Goal: Transaction & Acquisition: Purchase product/service

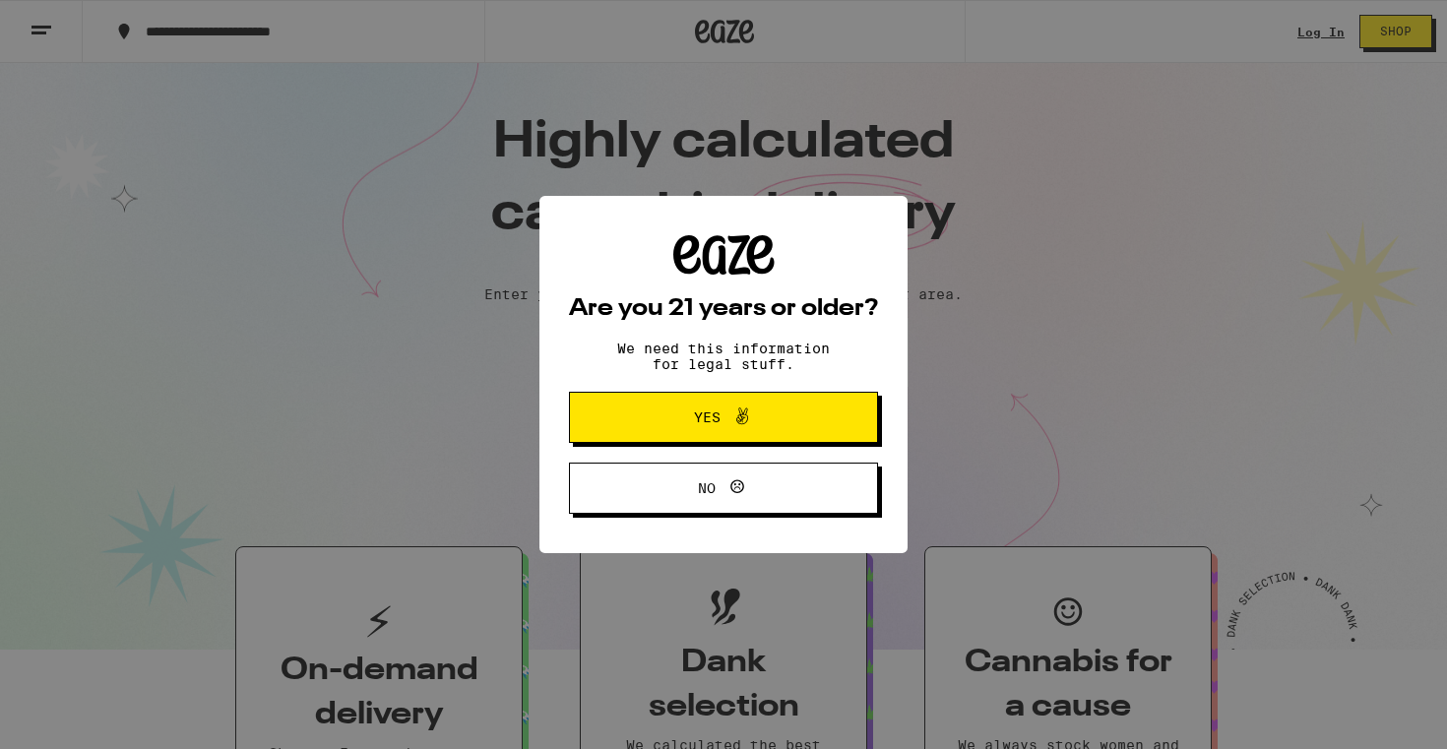
click at [805, 418] on button "Yes" at bounding box center [723, 417] width 309 height 51
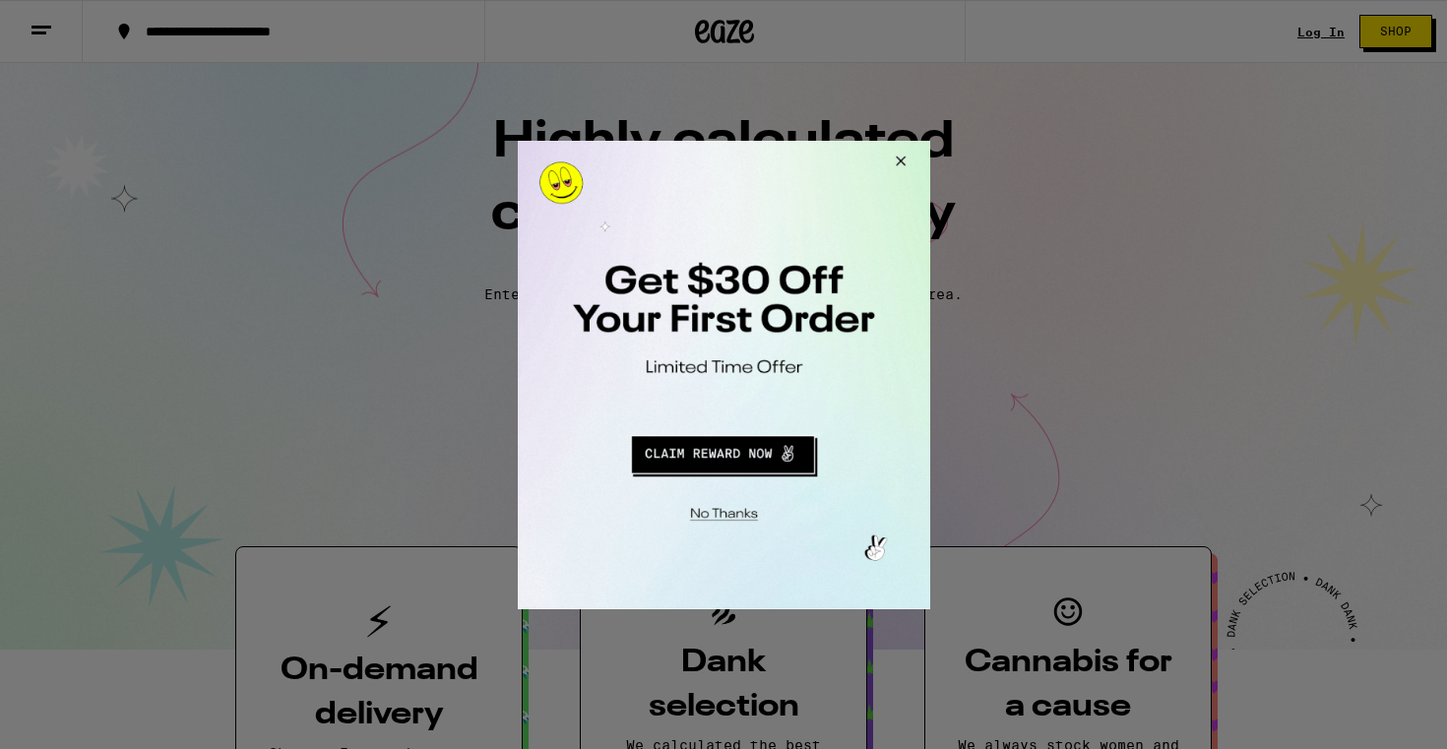
click at [901, 161] on button "Close Modal" at bounding box center [896, 163] width 53 height 47
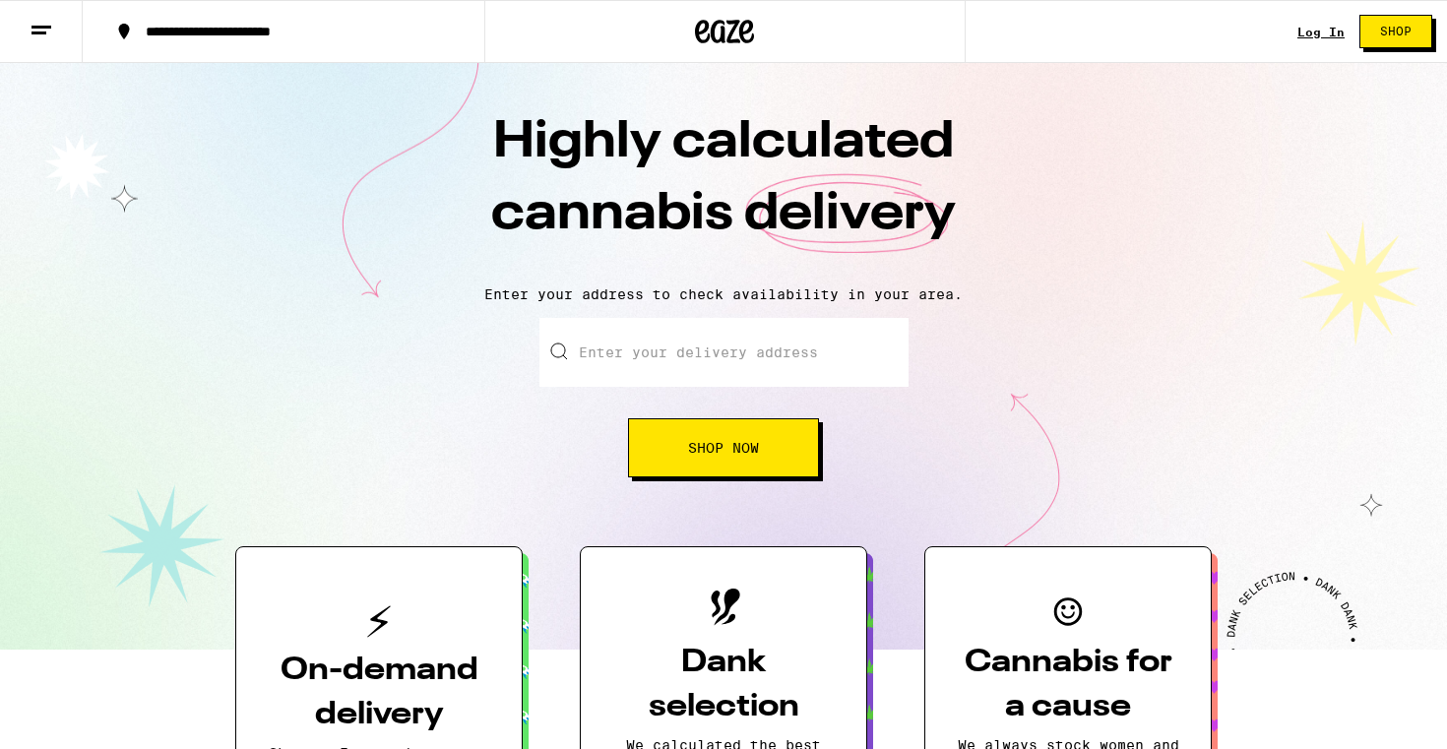
click at [1315, 33] on link "Log In" at bounding box center [1320, 32] width 47 height 13
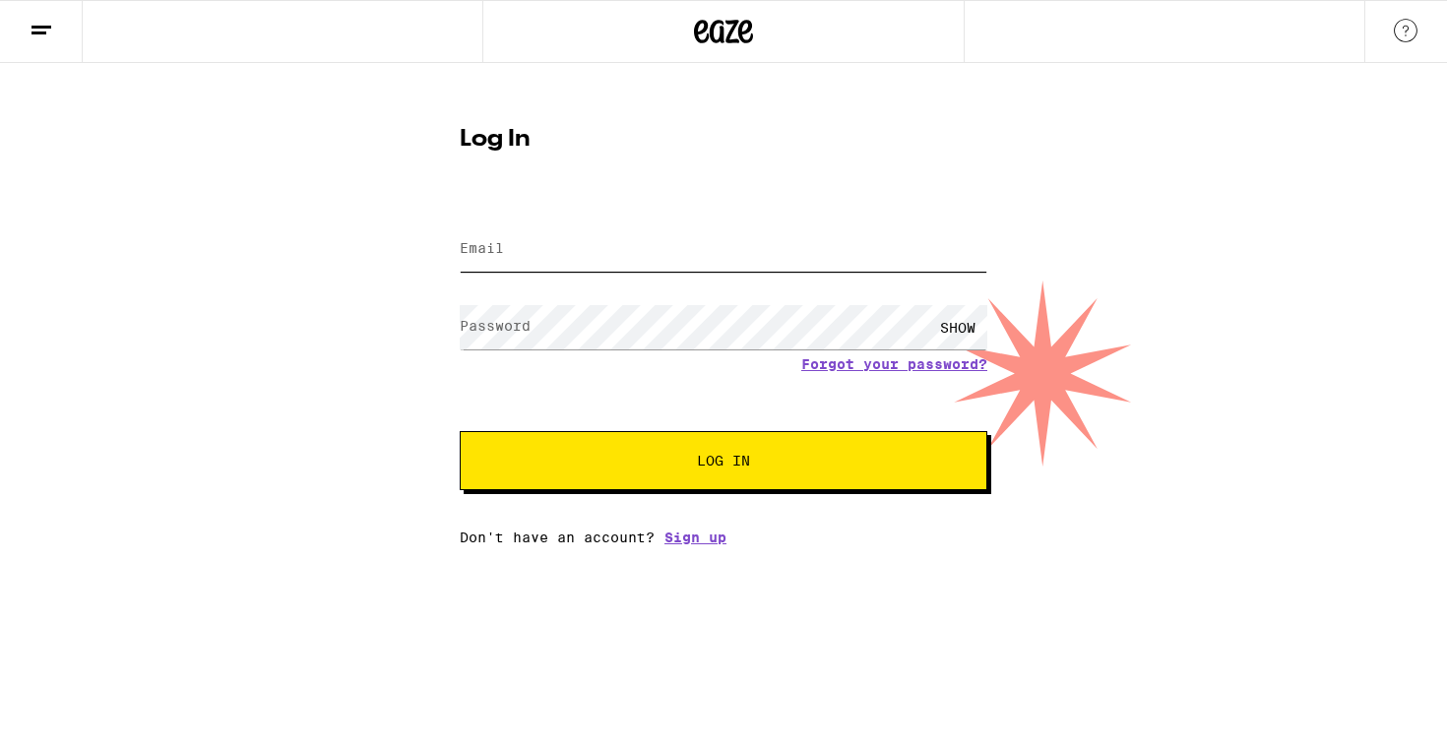
type input "michaeljunie@gmail.com"
click at [646, 482] on button "Log In" at bounding box center [724, 460] width 528 height 59
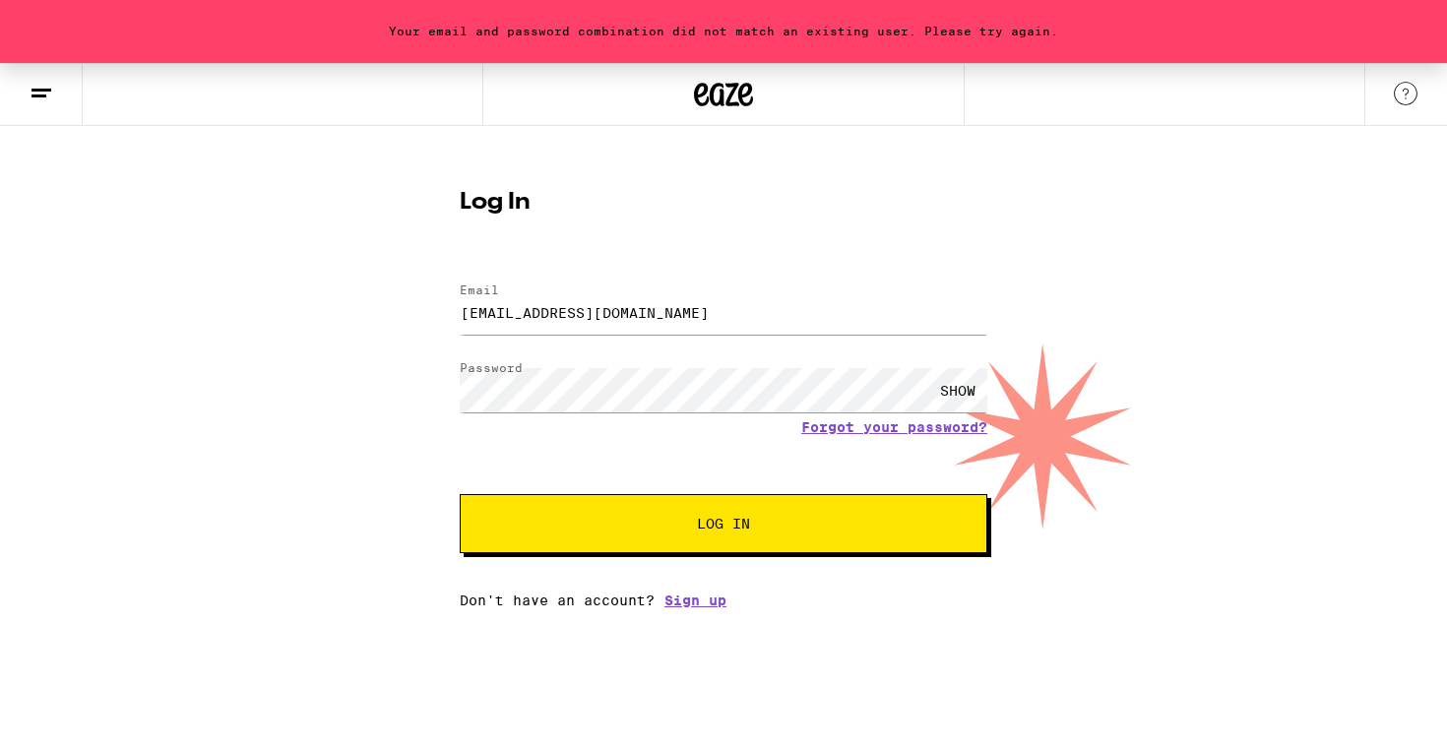
click at [580, 522] on span "Log In" at bounding box center [723, 524] width 368 height 14
click at [948, 394] on div "SHOW" at bounding box center [957, 390] width 59 height 44
click at [726, 515] on button "Log In" at bounding box center [724, 523] width 528 height 59
click at [889, 426] on link "Forgot your password?" at bounding box center [894, 427] width 186 height 16
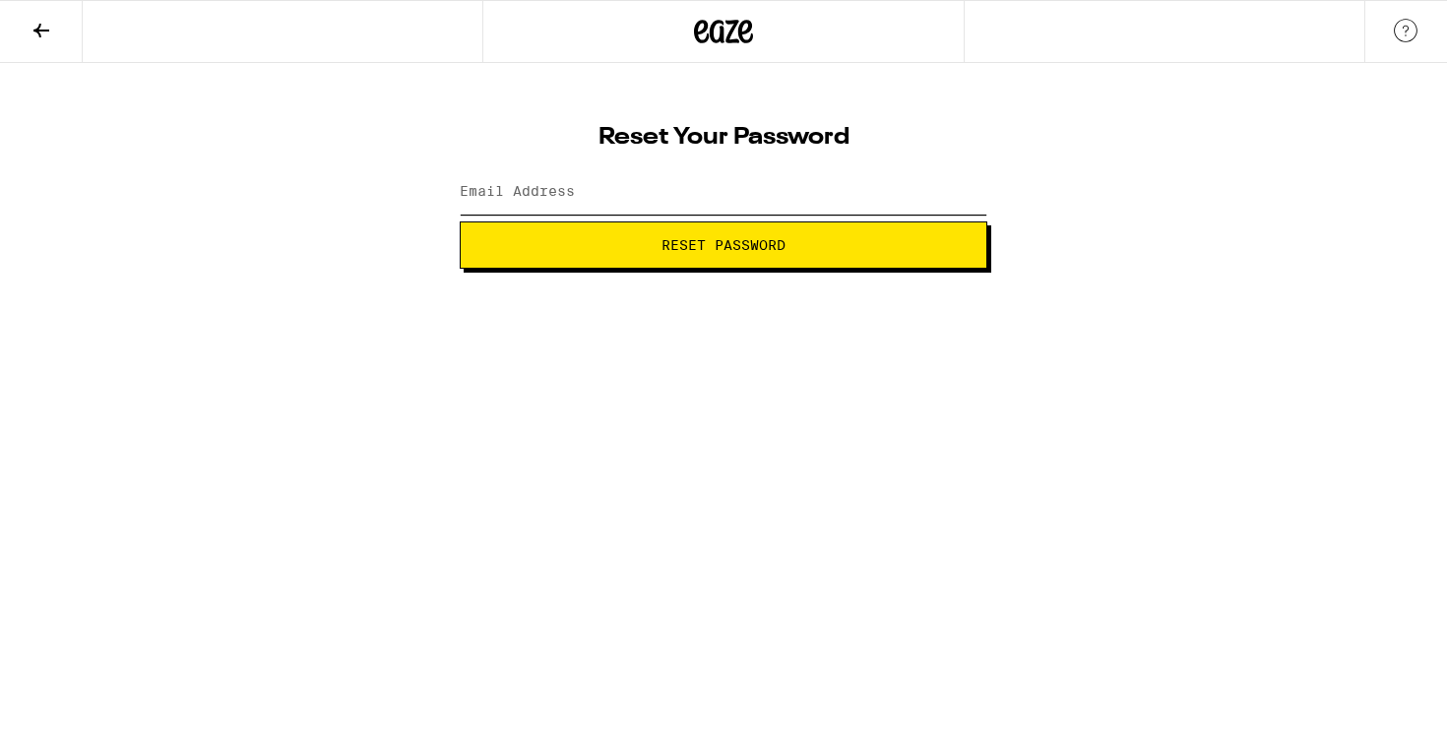
click at [686, 188] on input "Email Address" at bounding box center [724, 192] width 528 height 44
type input "michaeljunie@gmail.com"
click at [673, 259] on button "Reset Password" at bounding box center [724, 244] width 528 height 47
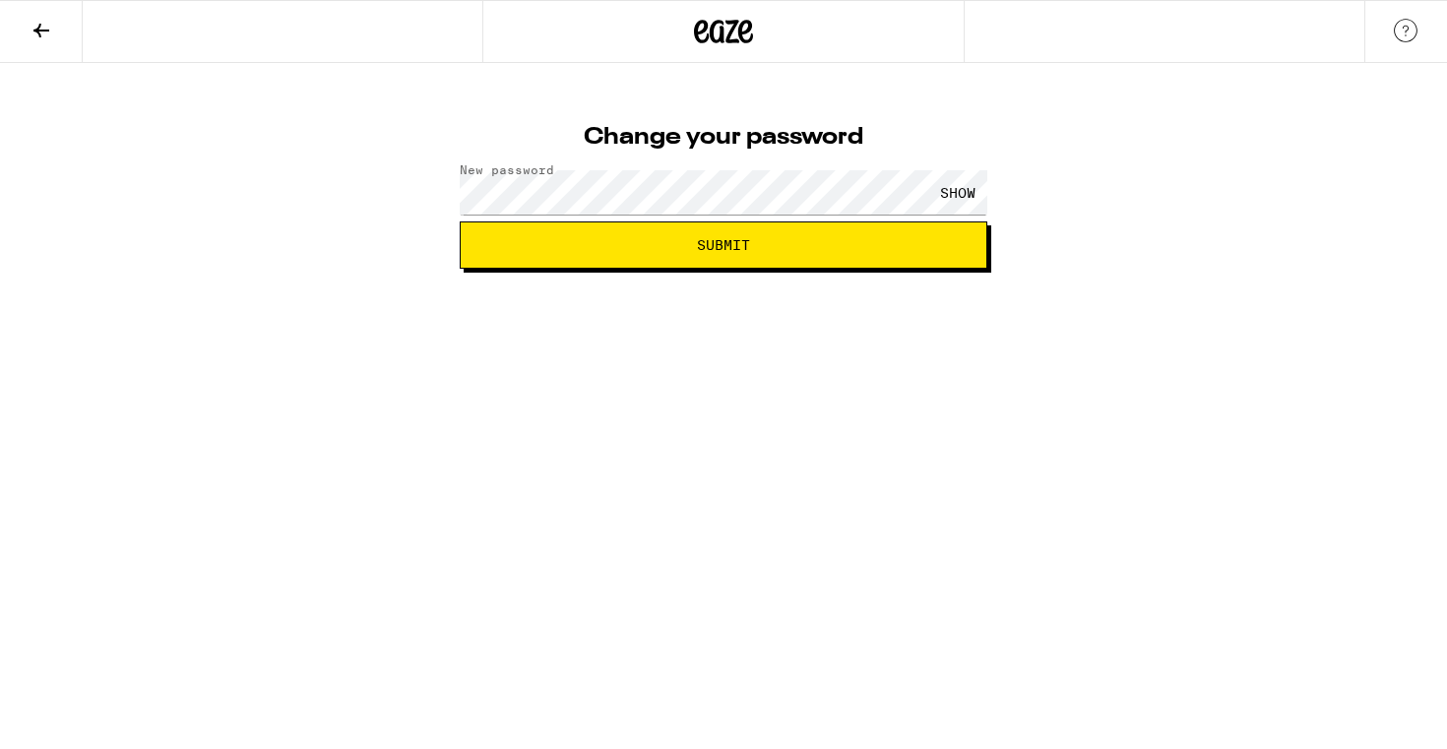
click at [952, 190] on div "SHOW" at bounding box center [957, 192] width 59 height 44
click at [825, 247] on span "Submit" at bounding box center [723, 245] width 494 height 14
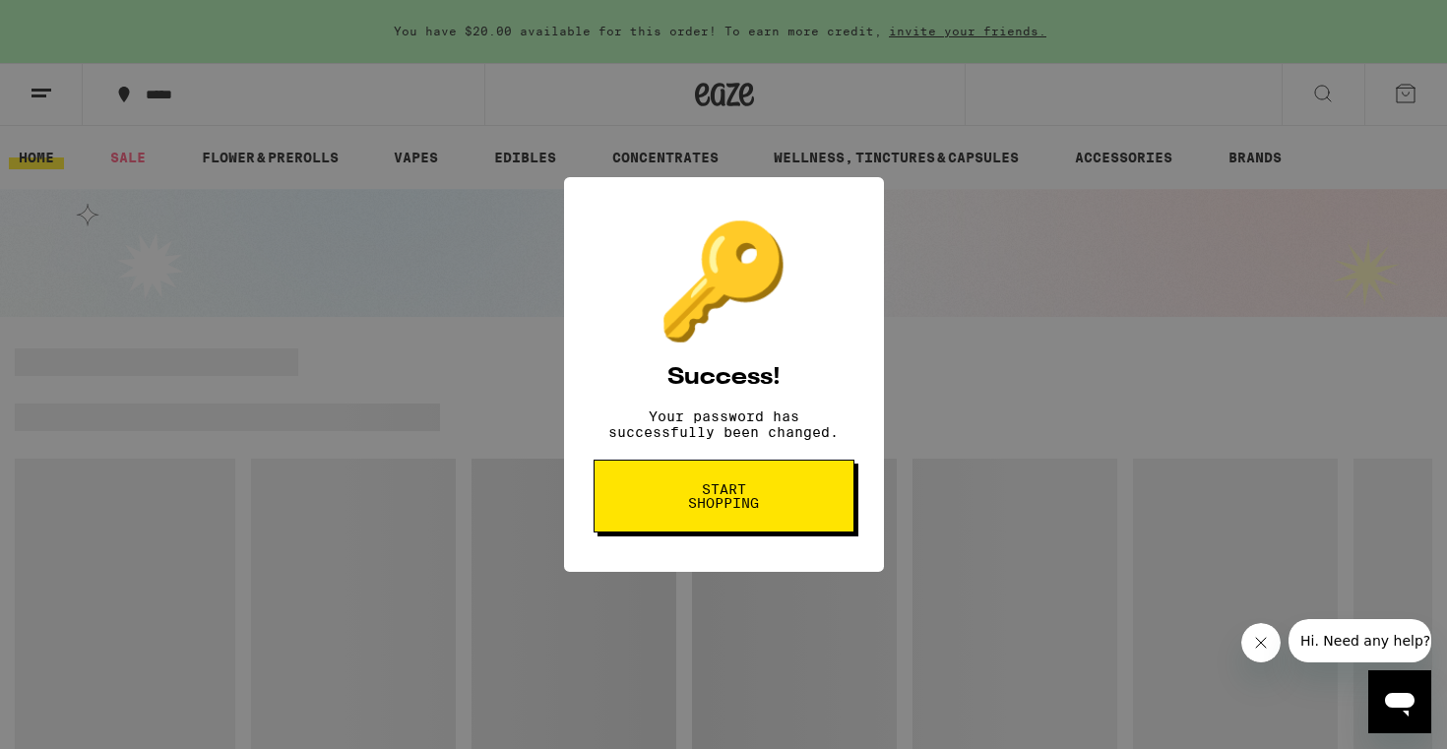
click at [712, 510] on span "Start shopping" at bounding box center [723, 496] width 101 height 28
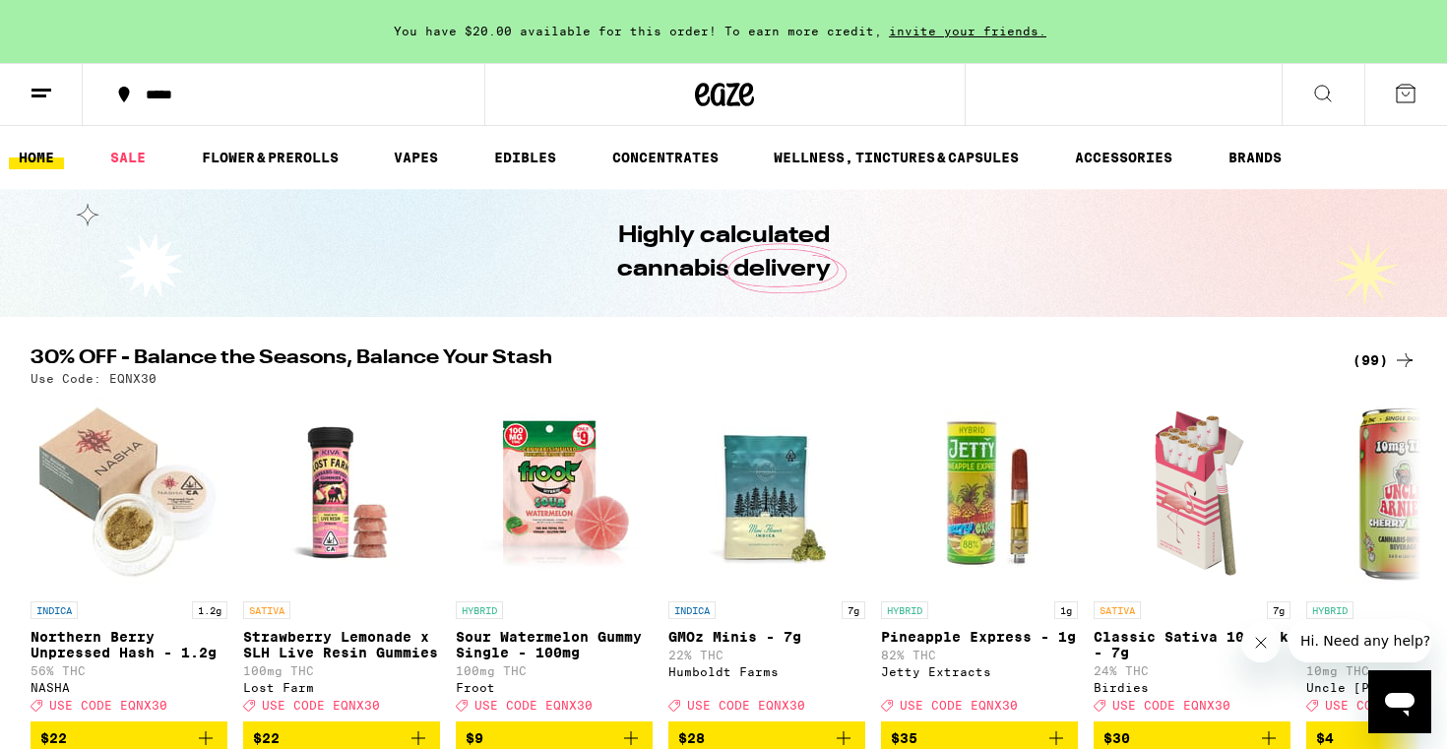
click at [48, 87] on icon at bounding box center [42, 94] width 24 height 24
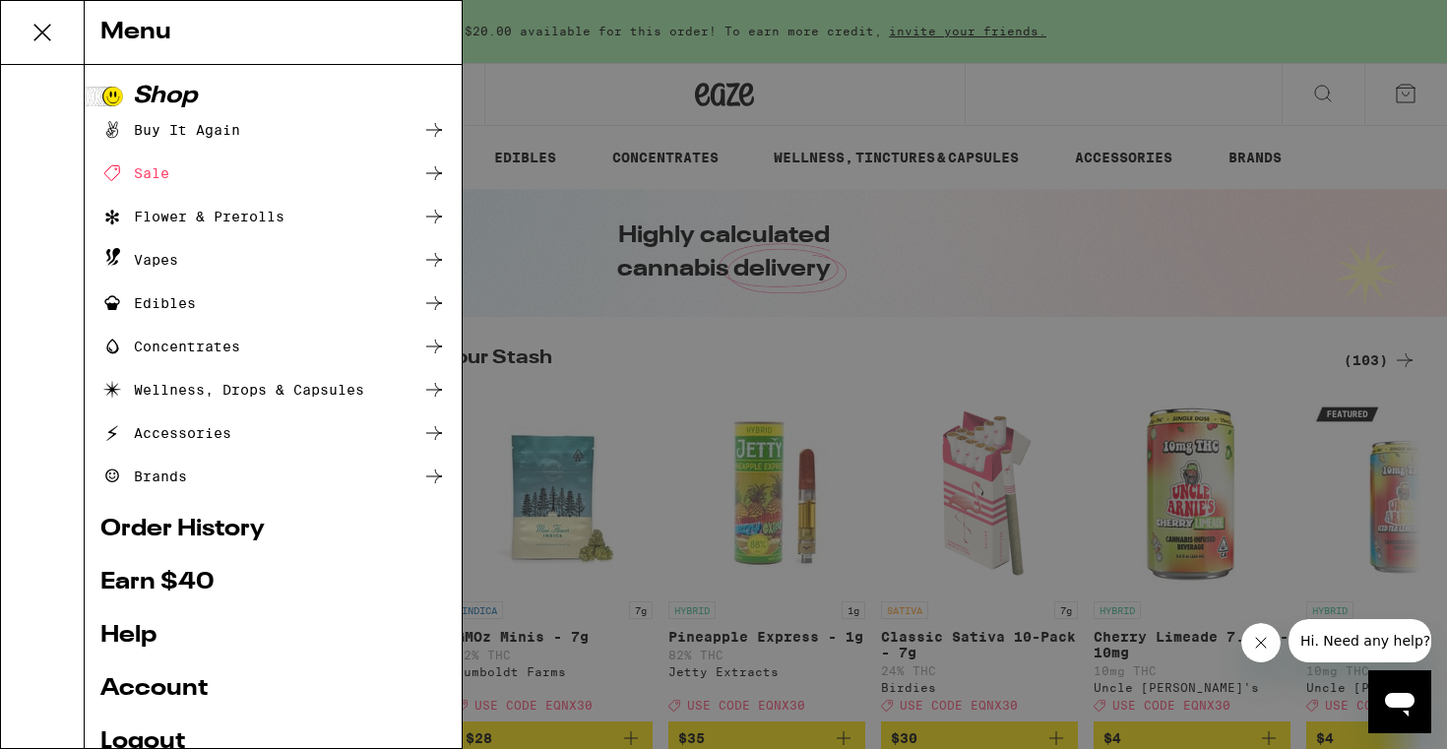
click at [220, 530] on link "Order History" at bounding box center [272, 530] width 345 height 24
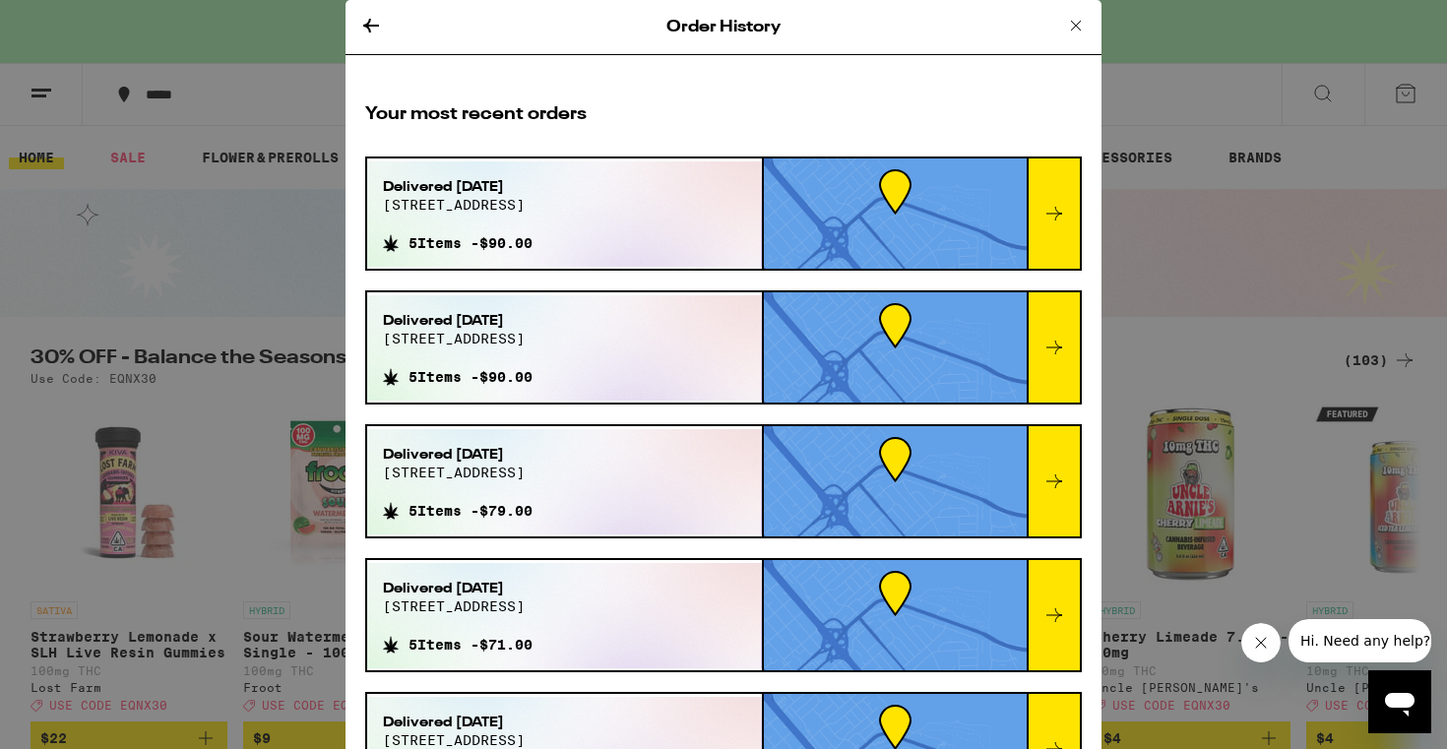
click at [1061, 220] on icon at bounding box center [1054, 214] width 24 height 24
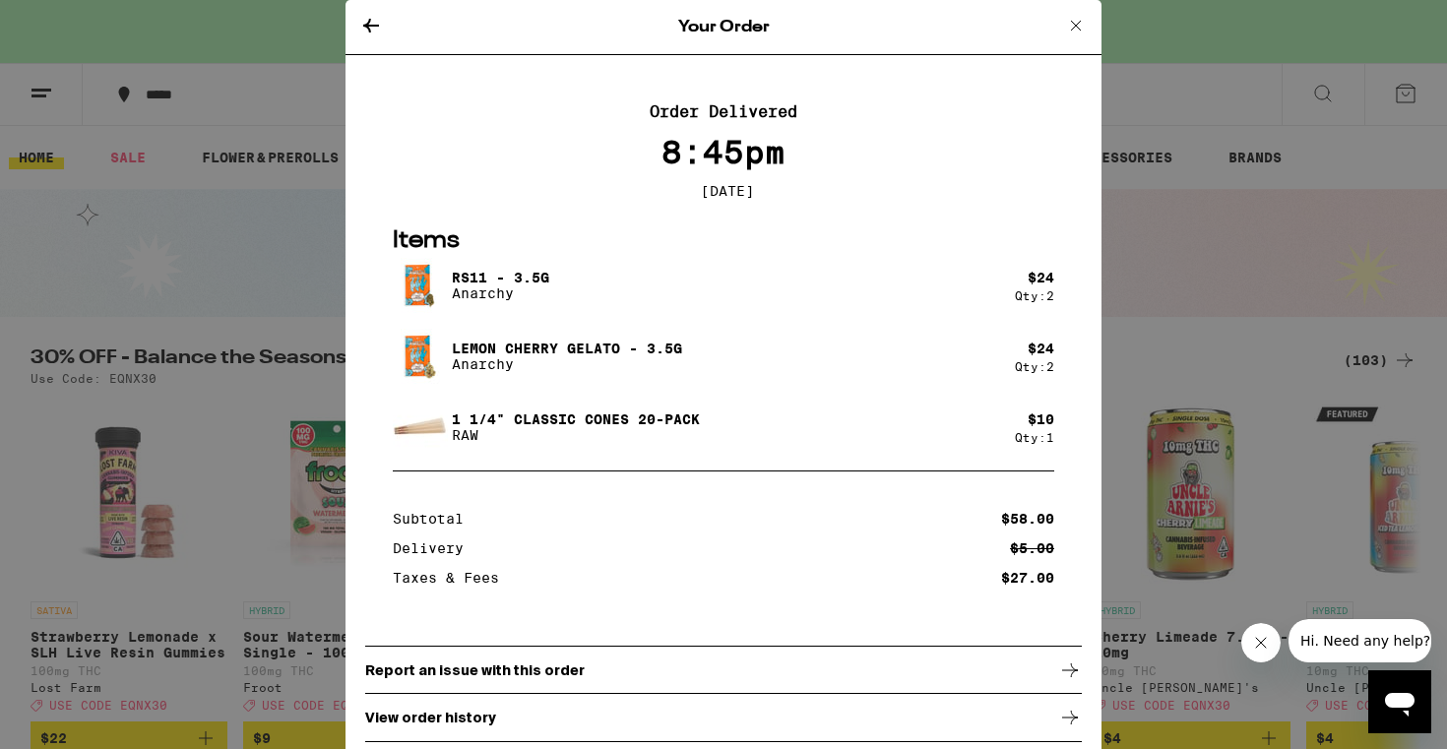
click at [1066, 20] on icon at bounding box center [1076, 26] width 24 height 24
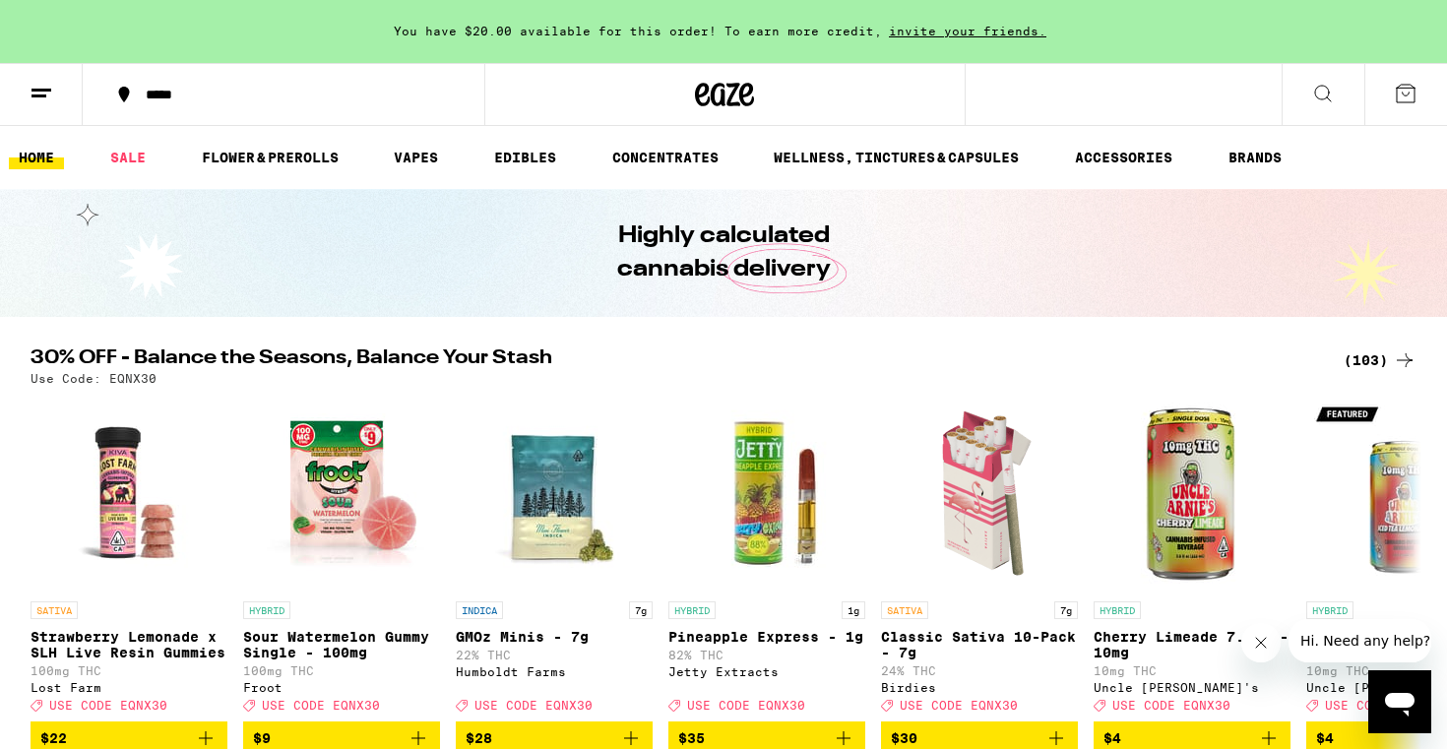
click at [34, 84] on icon at bounding box center [42, 94] width 24 height 24
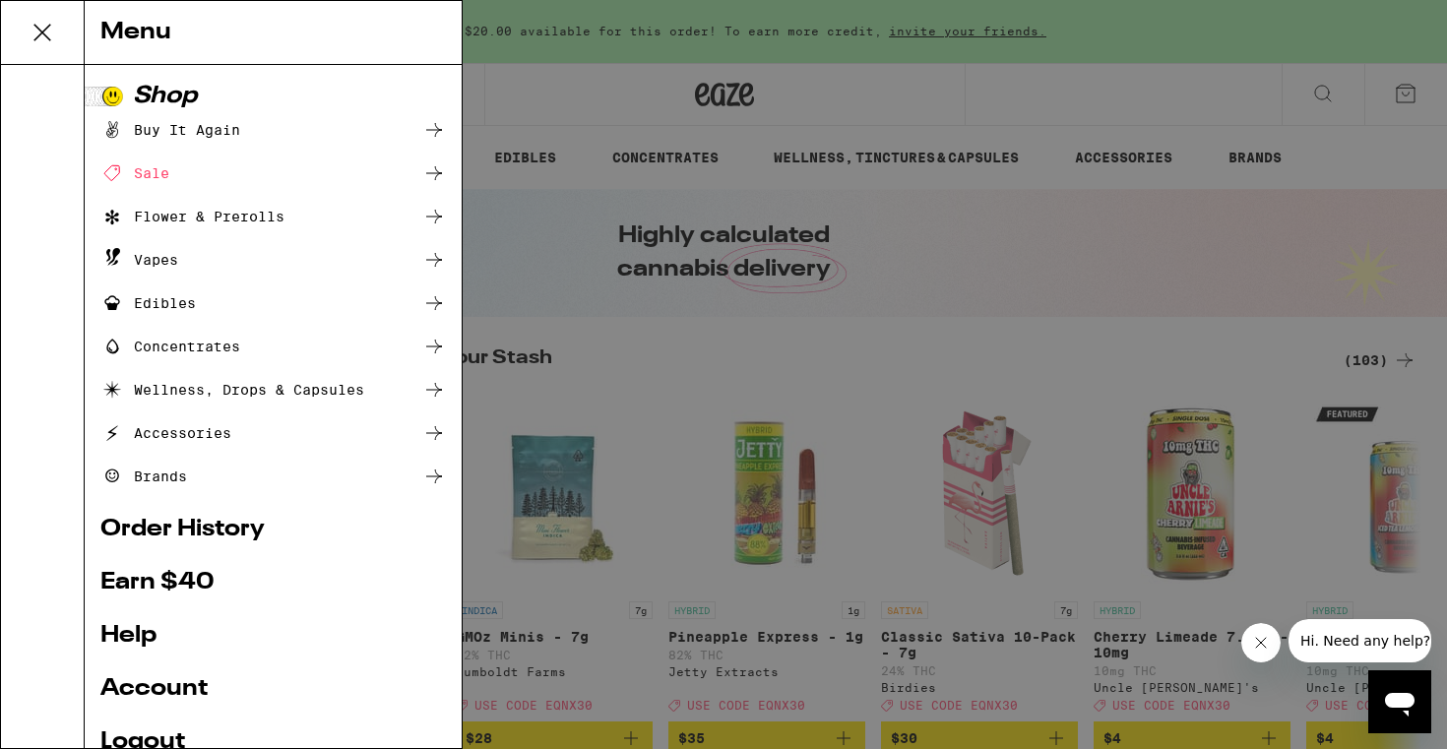
click at [268, 124] on div "Buy It Again" at bounding box center [272, 130] width 345 height 24
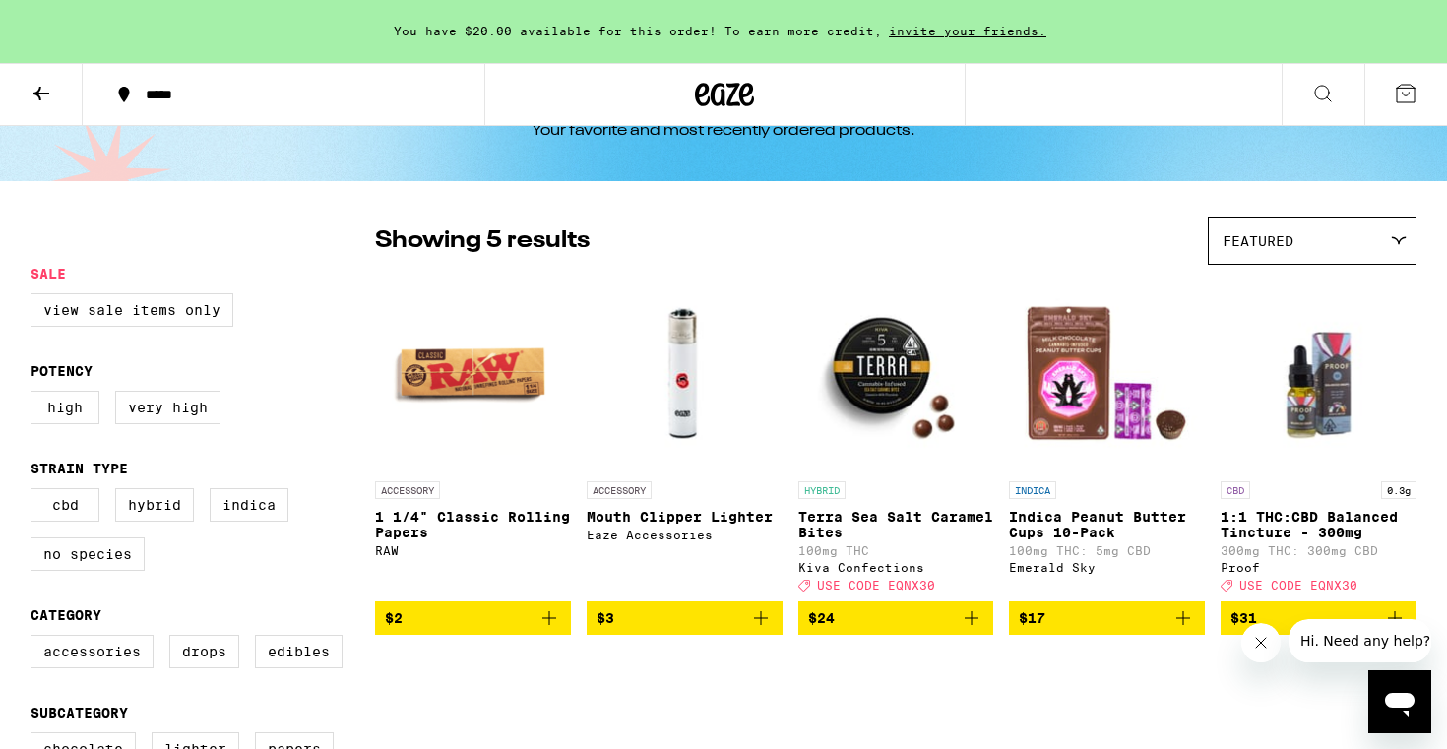
scroll to position [82, 0]
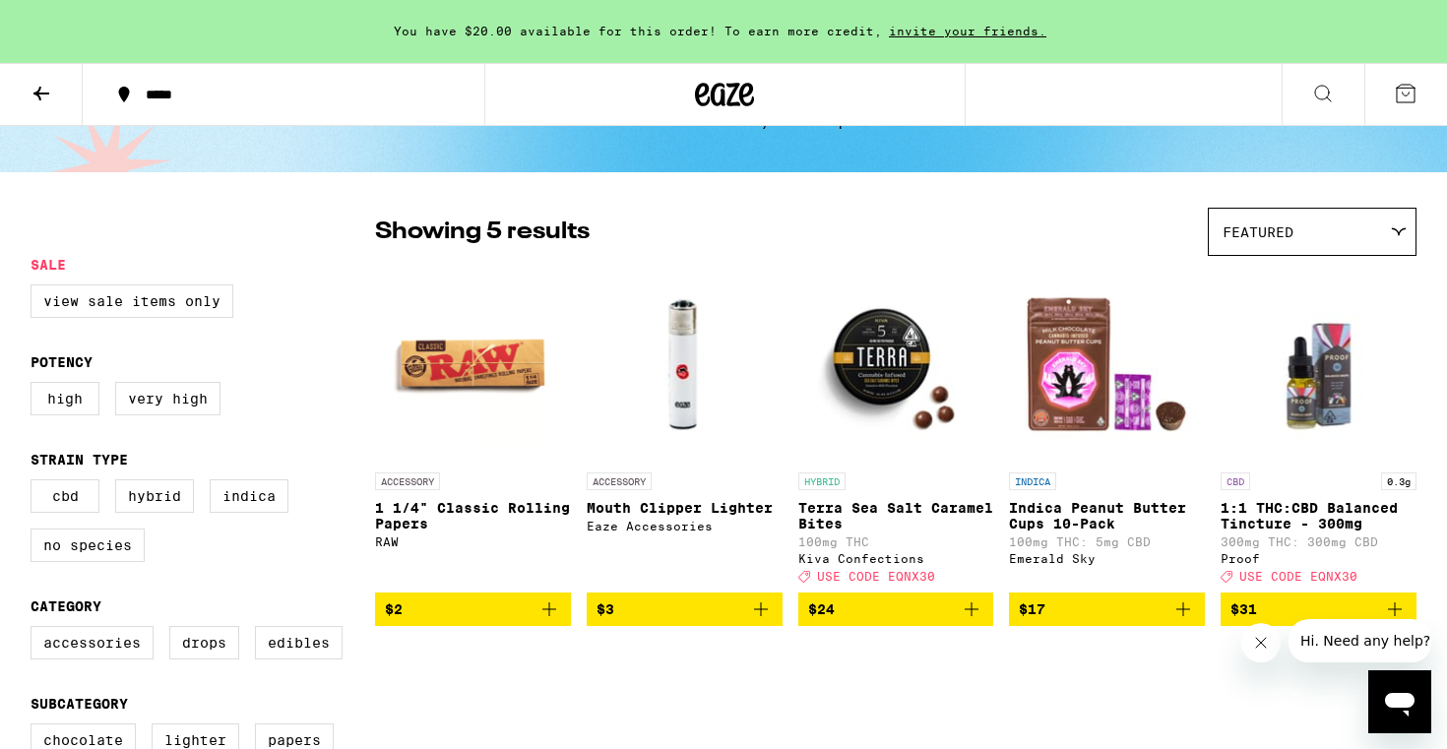
click at [48, 90] on icon at bounding box center [42, 94] width 24 height 24
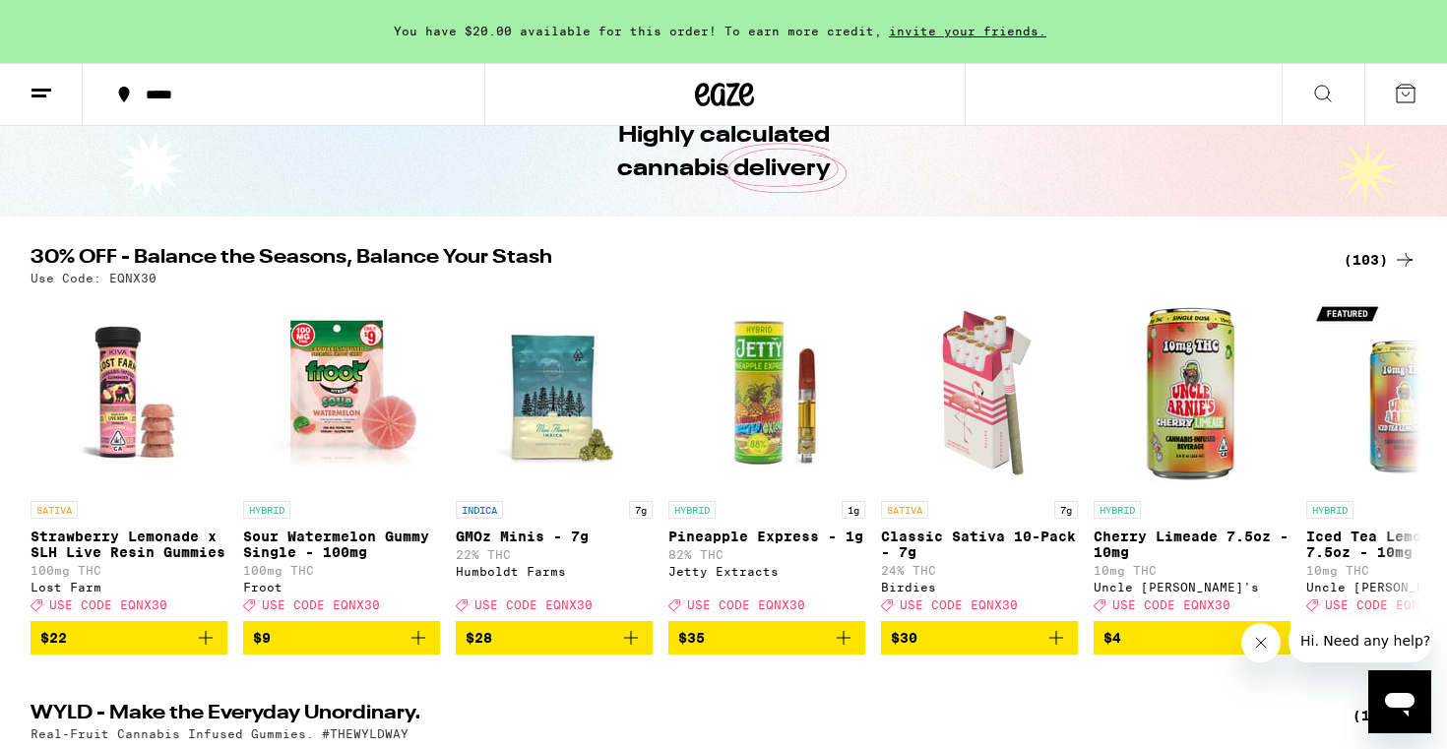
scroll to position [292, 0]
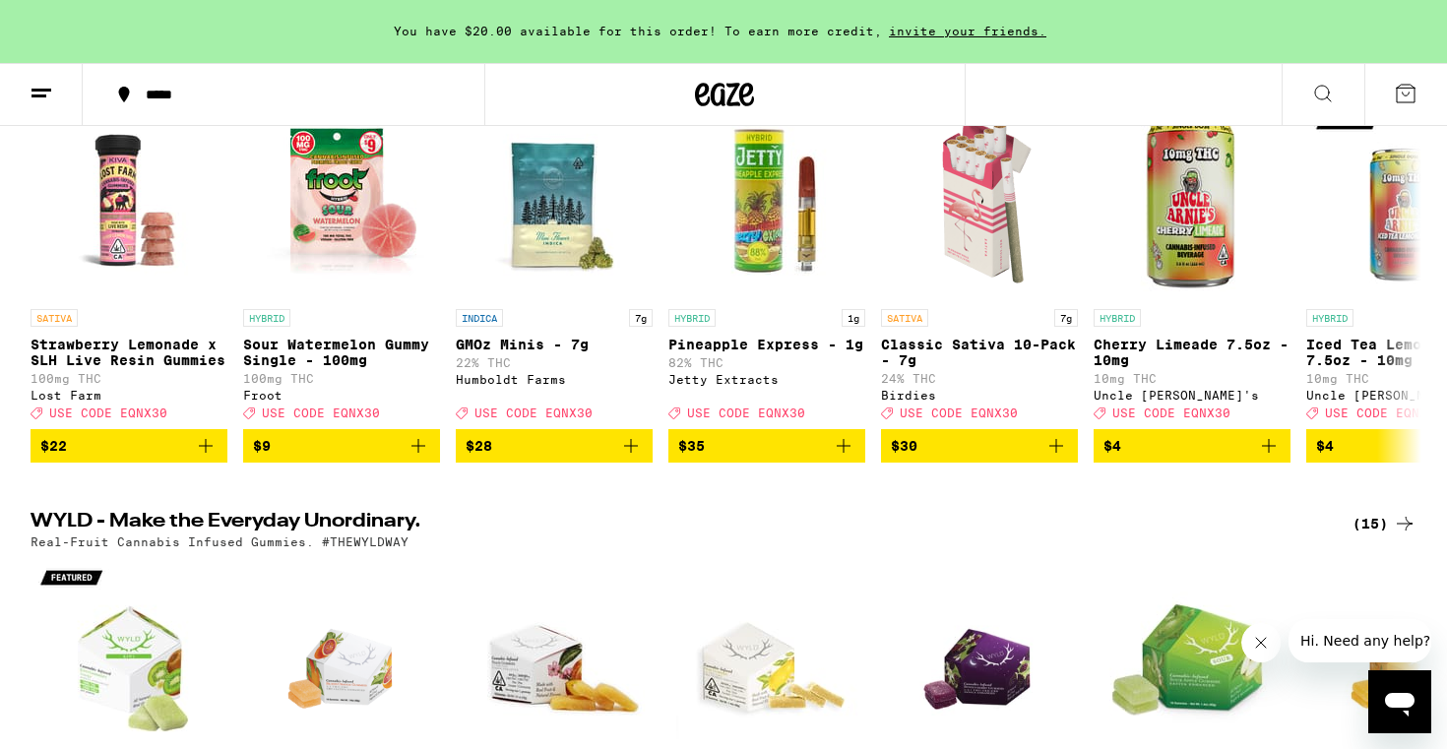
click at [36, 90] on line at bounding box center [41, 90] width 20 height 0
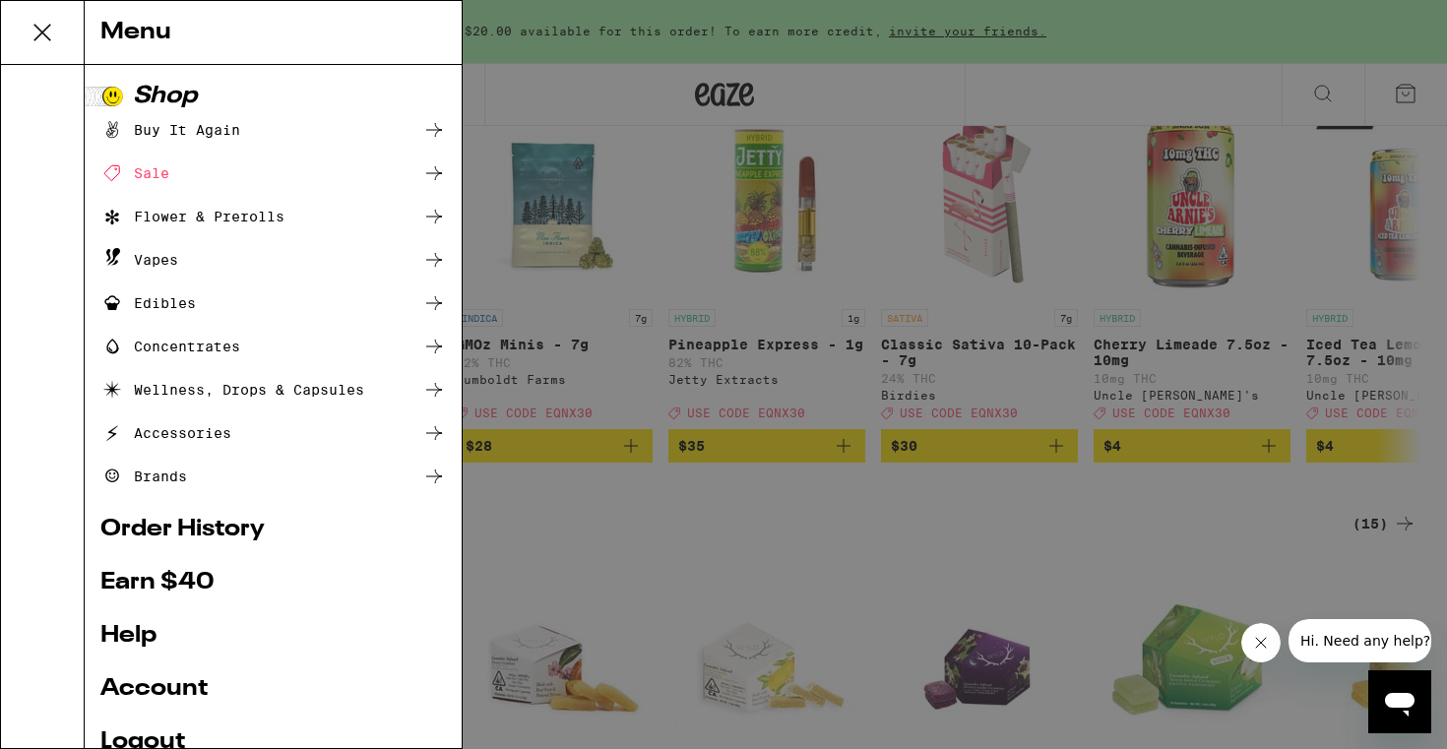
click at [215, 525] on link "Order History" at bounding box center [272, 530] width 345 height 24
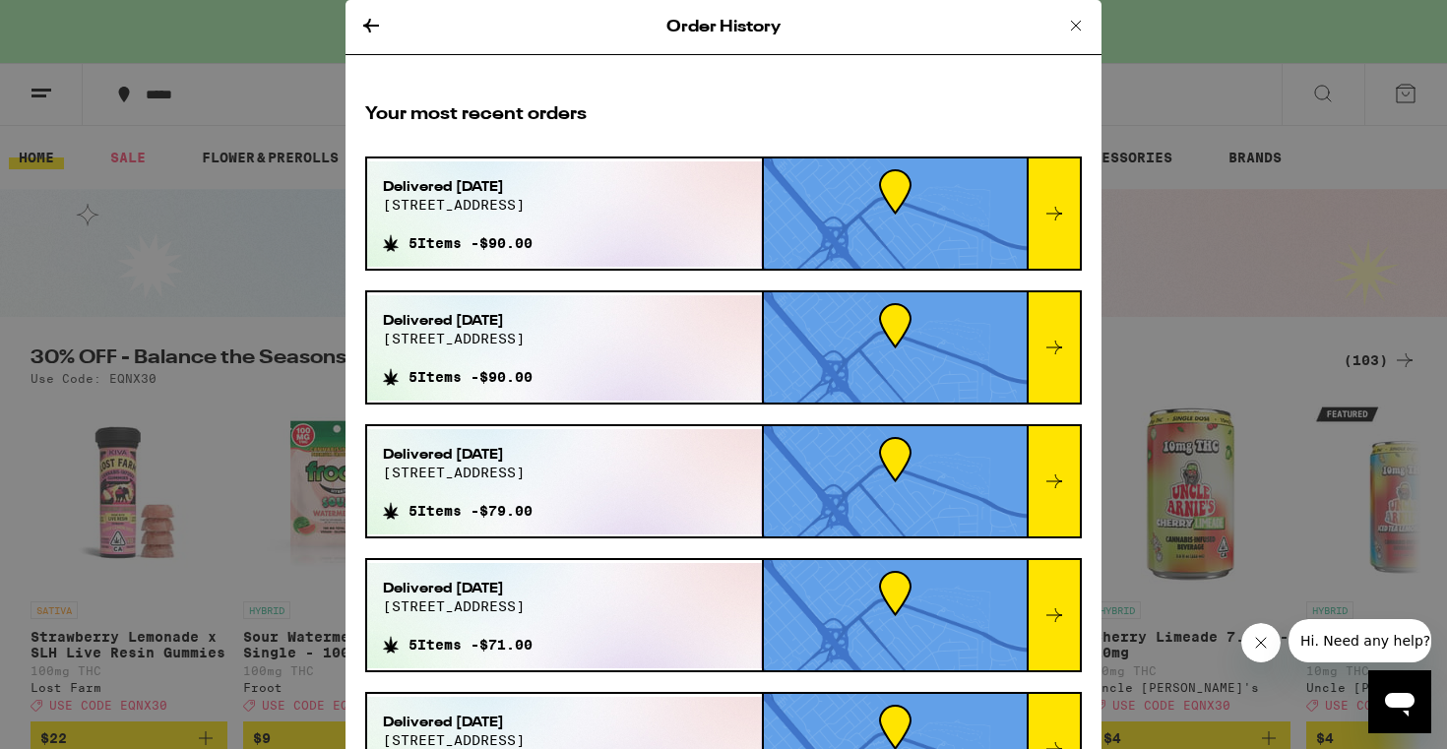
click at [588, 327] on div "Delivered [DATE][STREET_ADDRESS] 5 Items - $90.00" at bounding box center [564, 347] width 395 height 105
click at [1052, 346] on icon at bounding box center [1054, 348] width 16 height 14
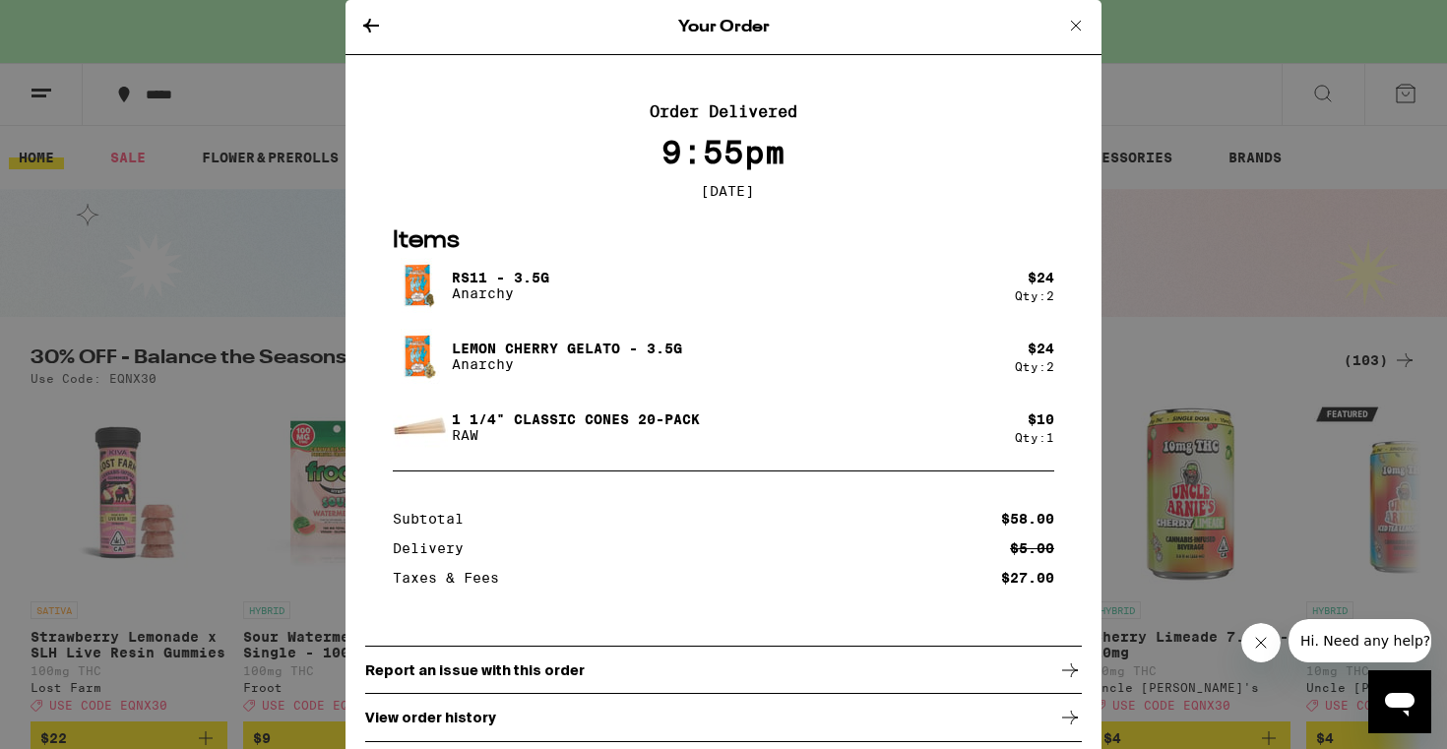
click at [1148, 264] on div "Your Order Order Delivered 9:55pm [DATE] Items RS11 - 3.5g Anarchy $ 24 Qty: 2 …" at bounding box center [723, 374] width 1447 height 749
click at [1068, 29] on icon at bounding box center [1076, 26] width 24 height 24
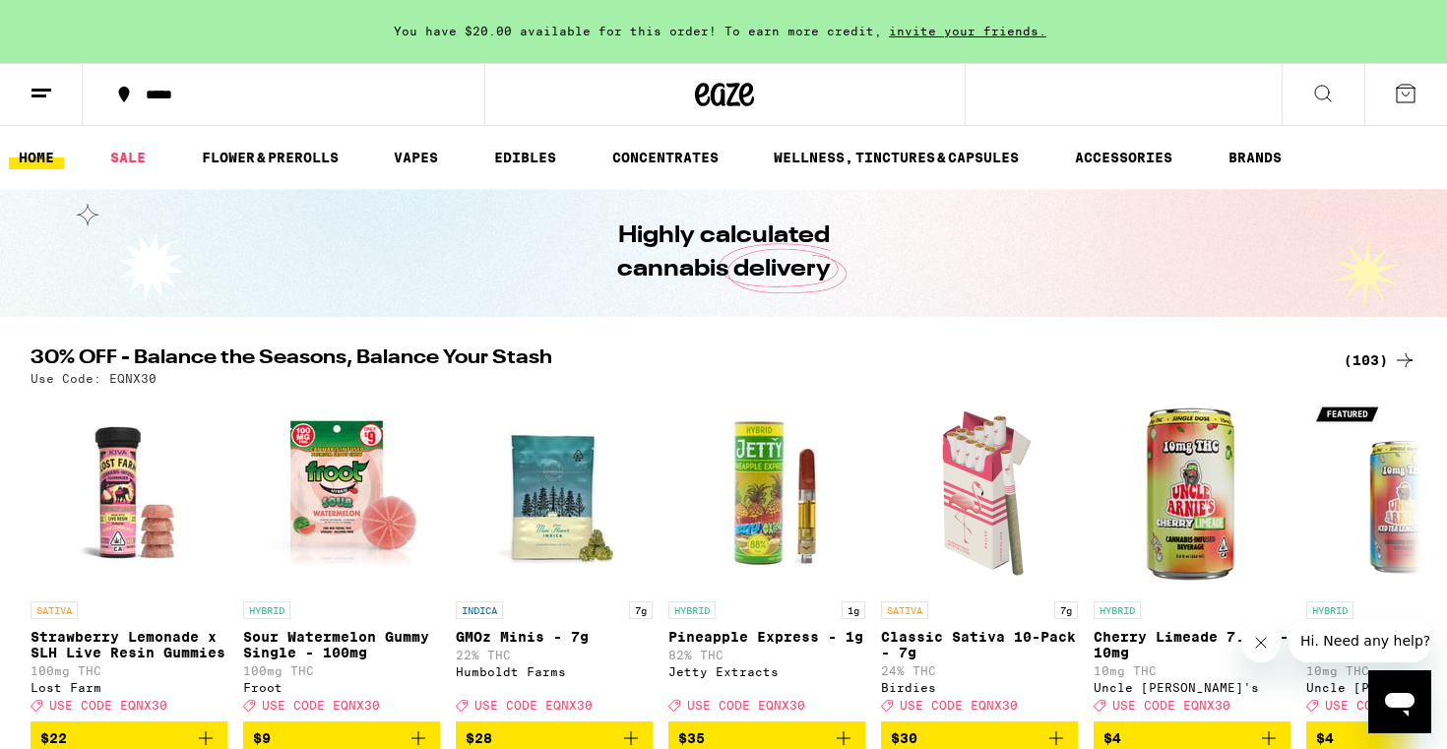
click at [1318, 90] on icon at bounding box center [1323, 94] width 24 height 24
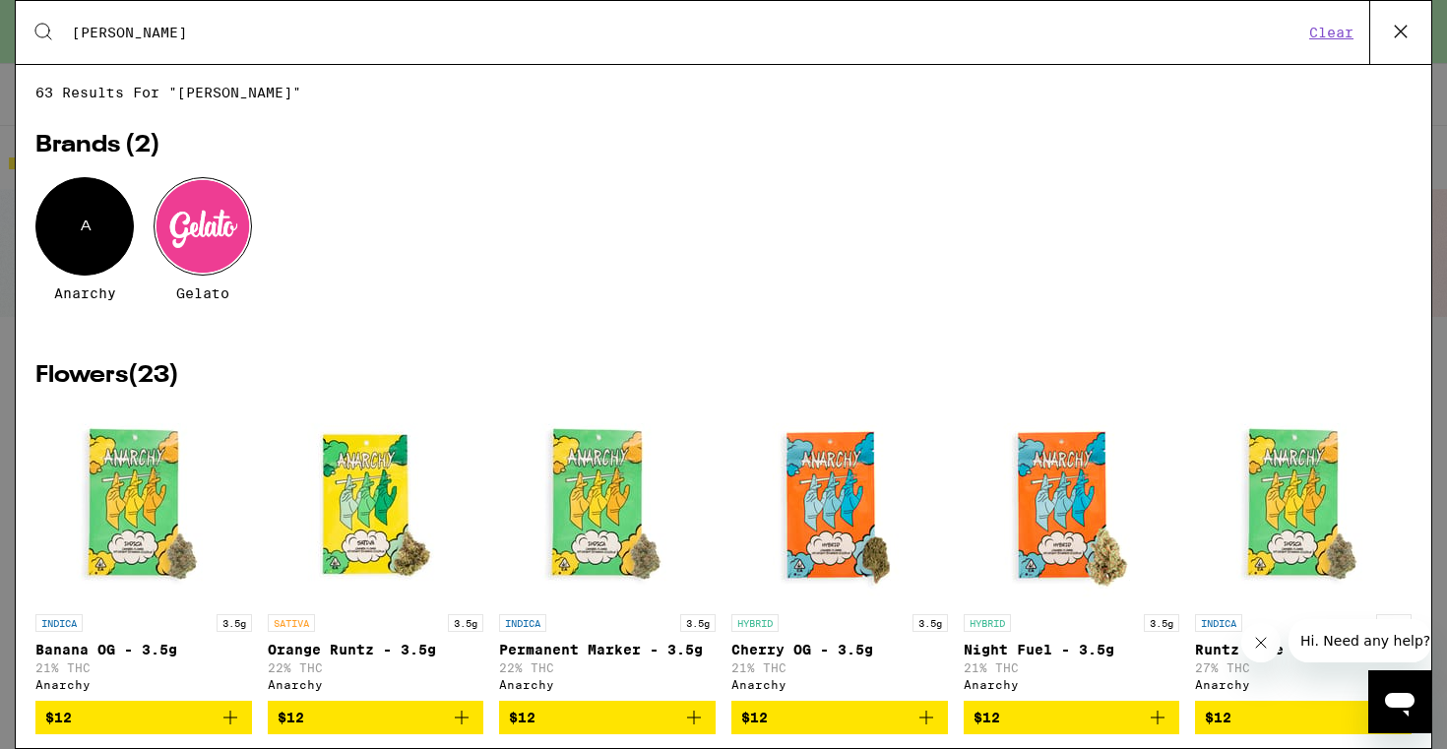
type input "[PERSON_NAME]"
click at [106, 244] on div "A" at bounding box center [84, 226] width 98 height 98
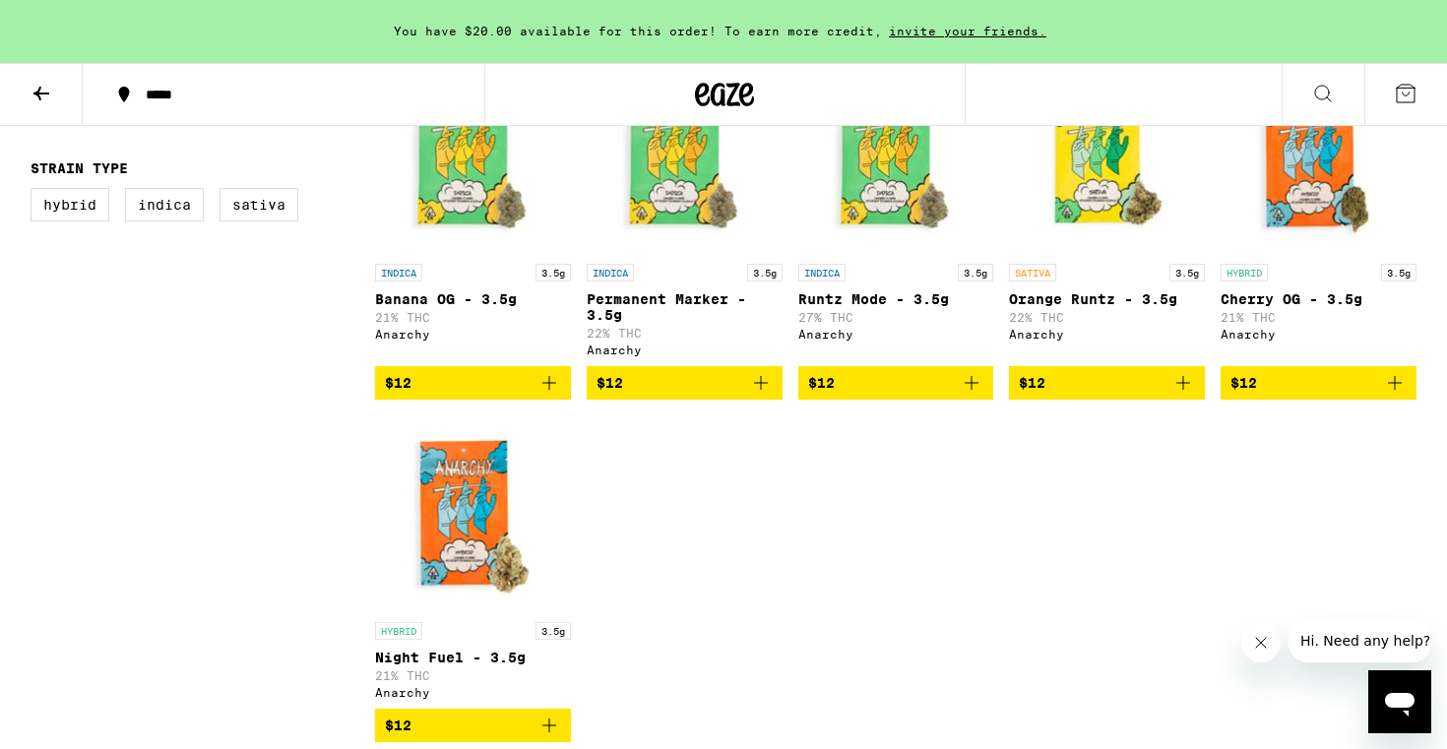
scroll to position [583, 0]
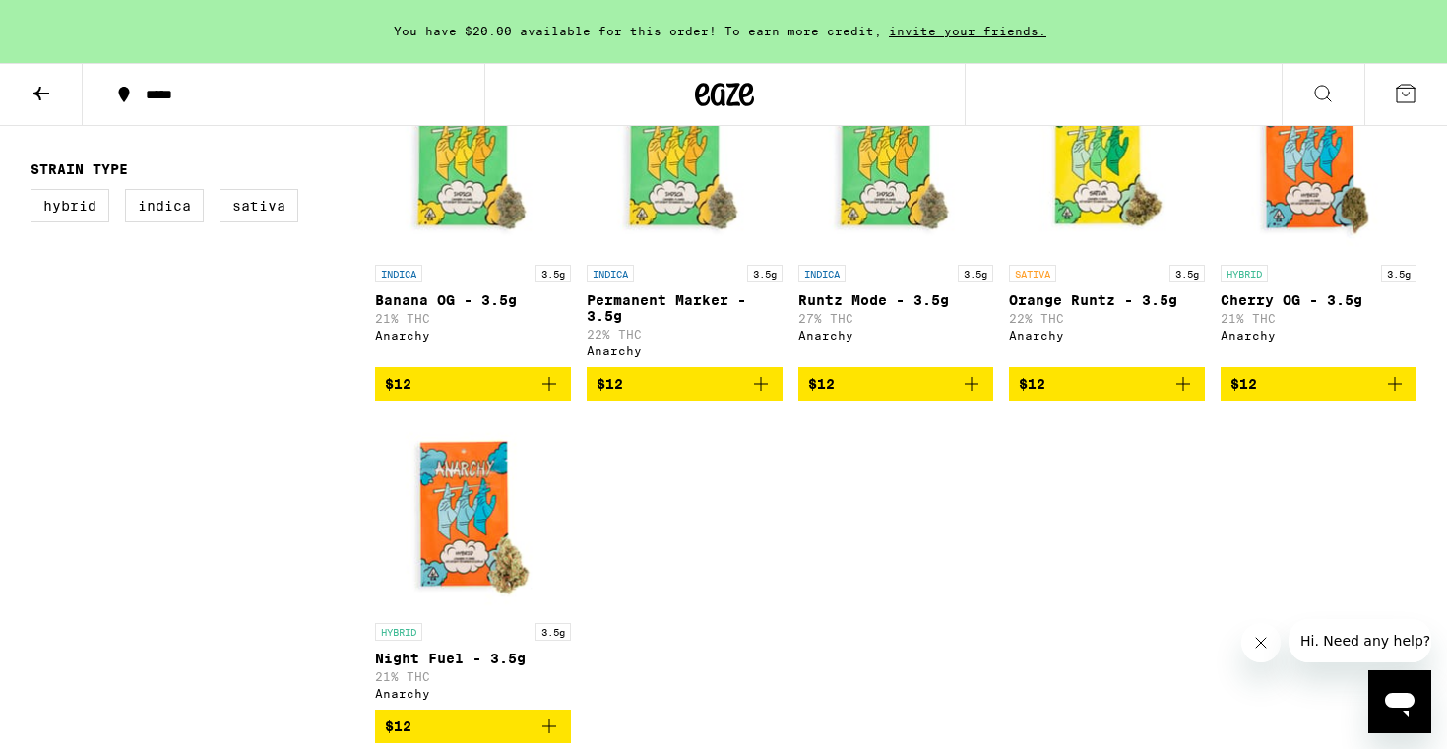
click at [1399, 395] on icon "Add to bag" at bounding box center [1395, 384] width 24 height 24
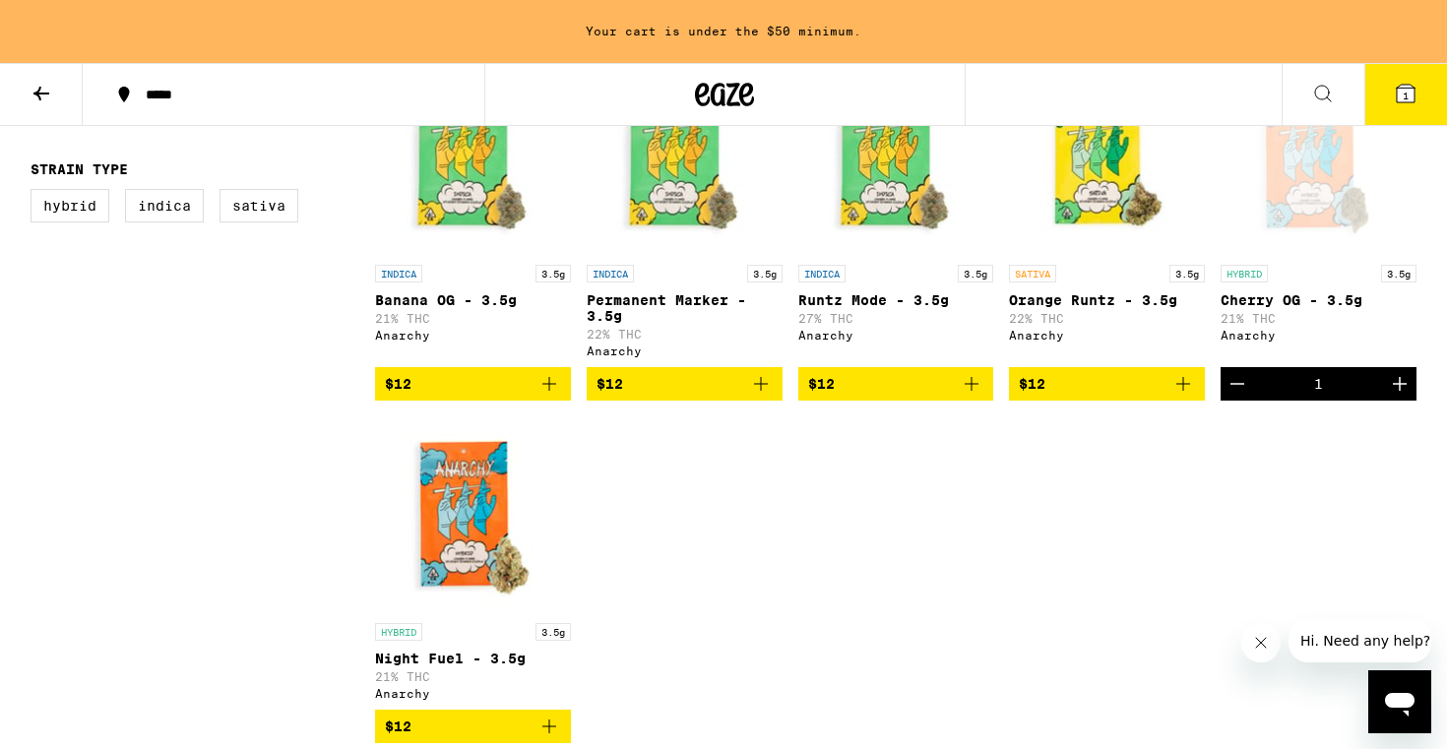
click at [1399, 391] on icon "Increment" at bounding box center [1400, 384] width 14 height 14
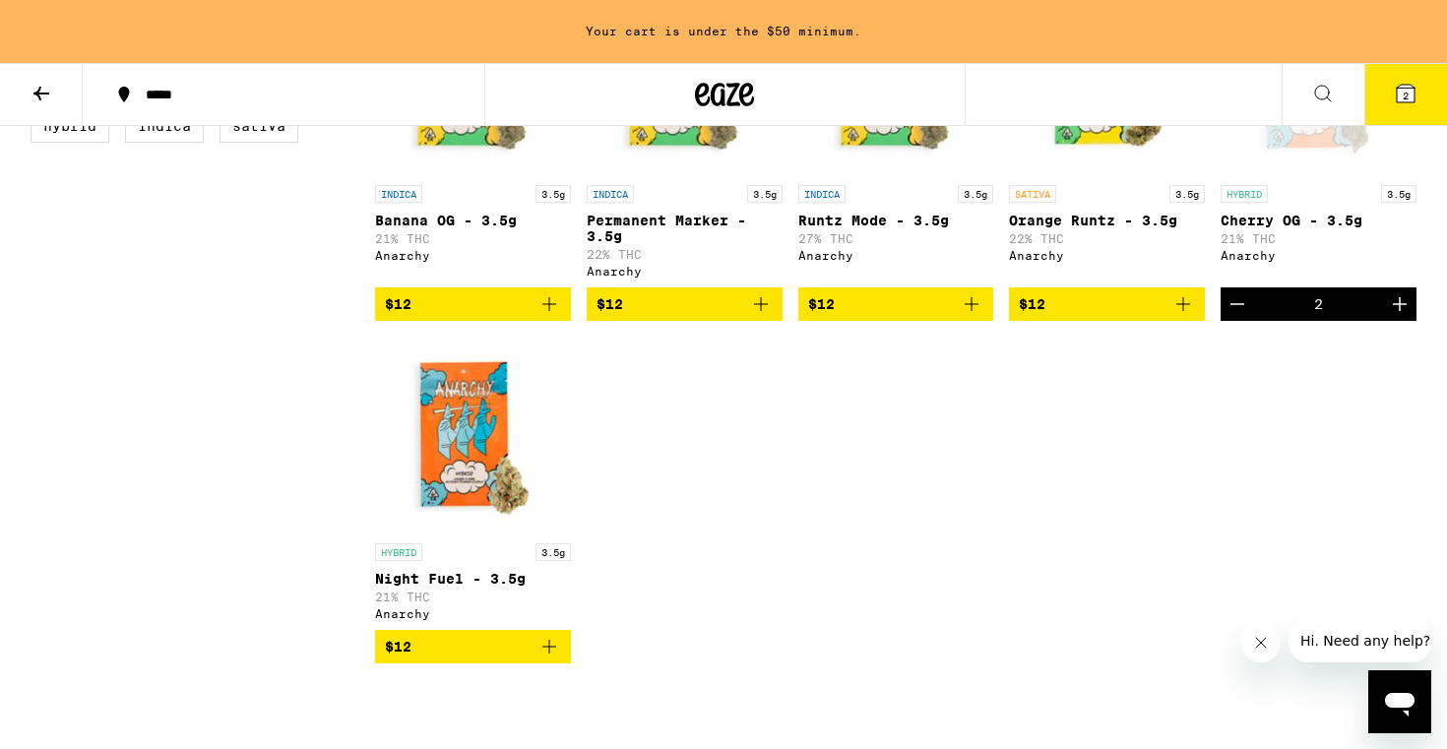
scroll to position [664, 0]
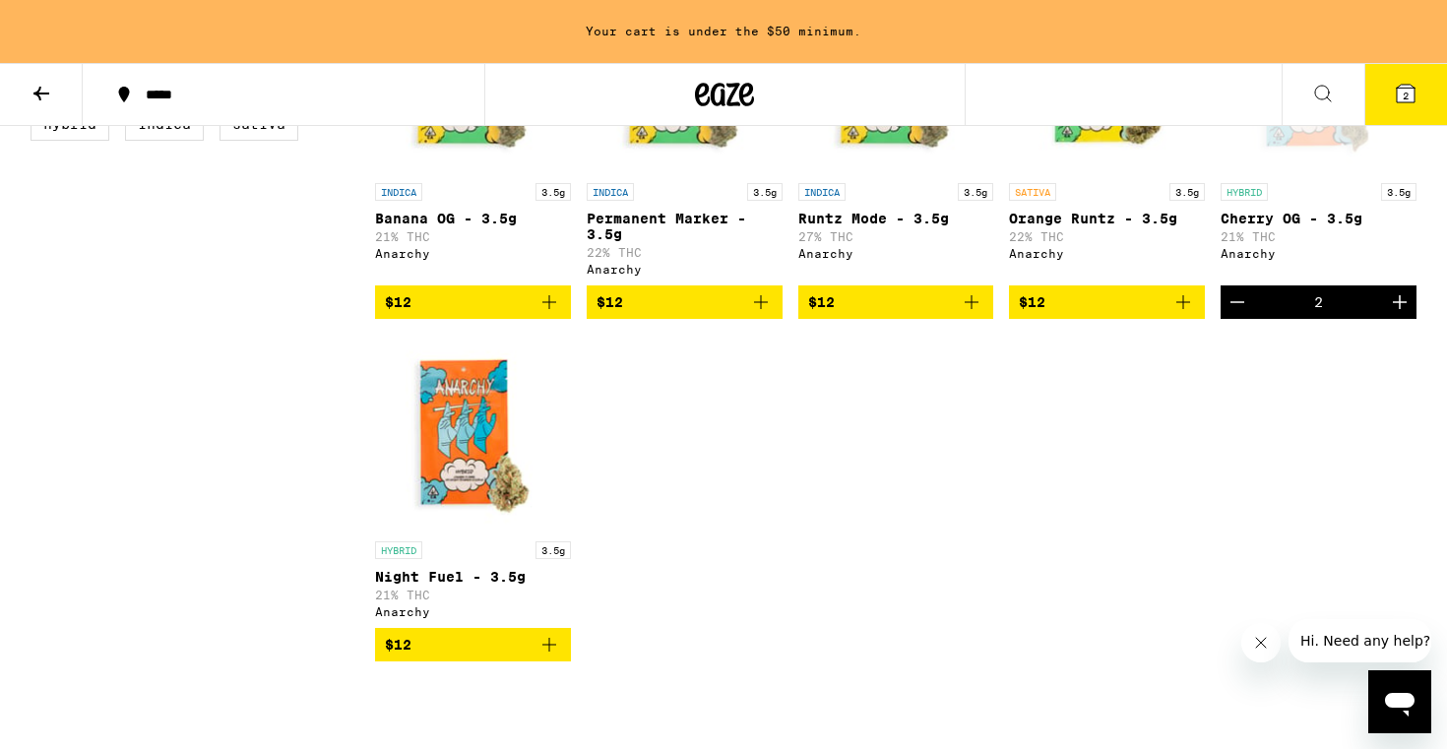
click at [548, 652] on icon "Add to bag" at bounding box center [549, 645] width 14 height 14
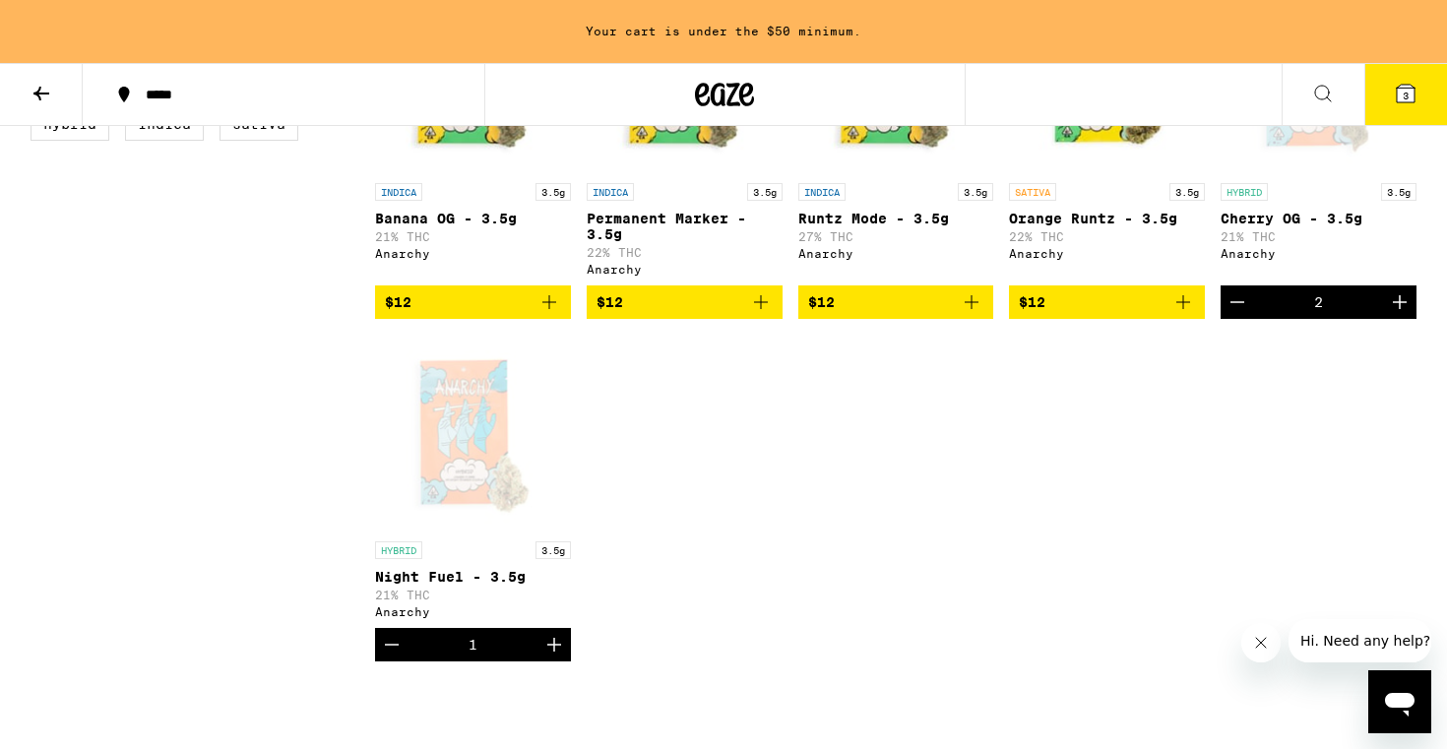
click at [552, 652] on icon "Increment" at bounding box center [554, 645] width 14 height 14
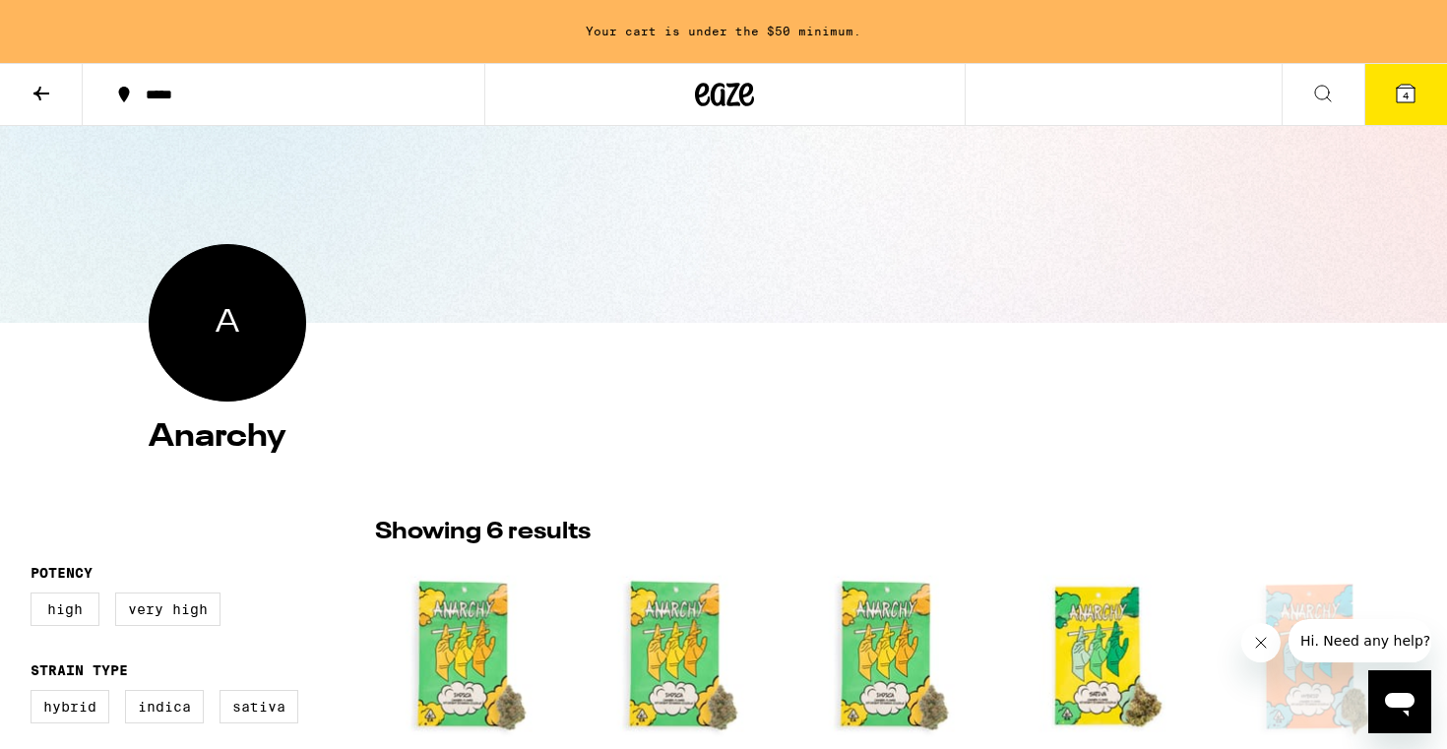
scroll to position [0, 0]
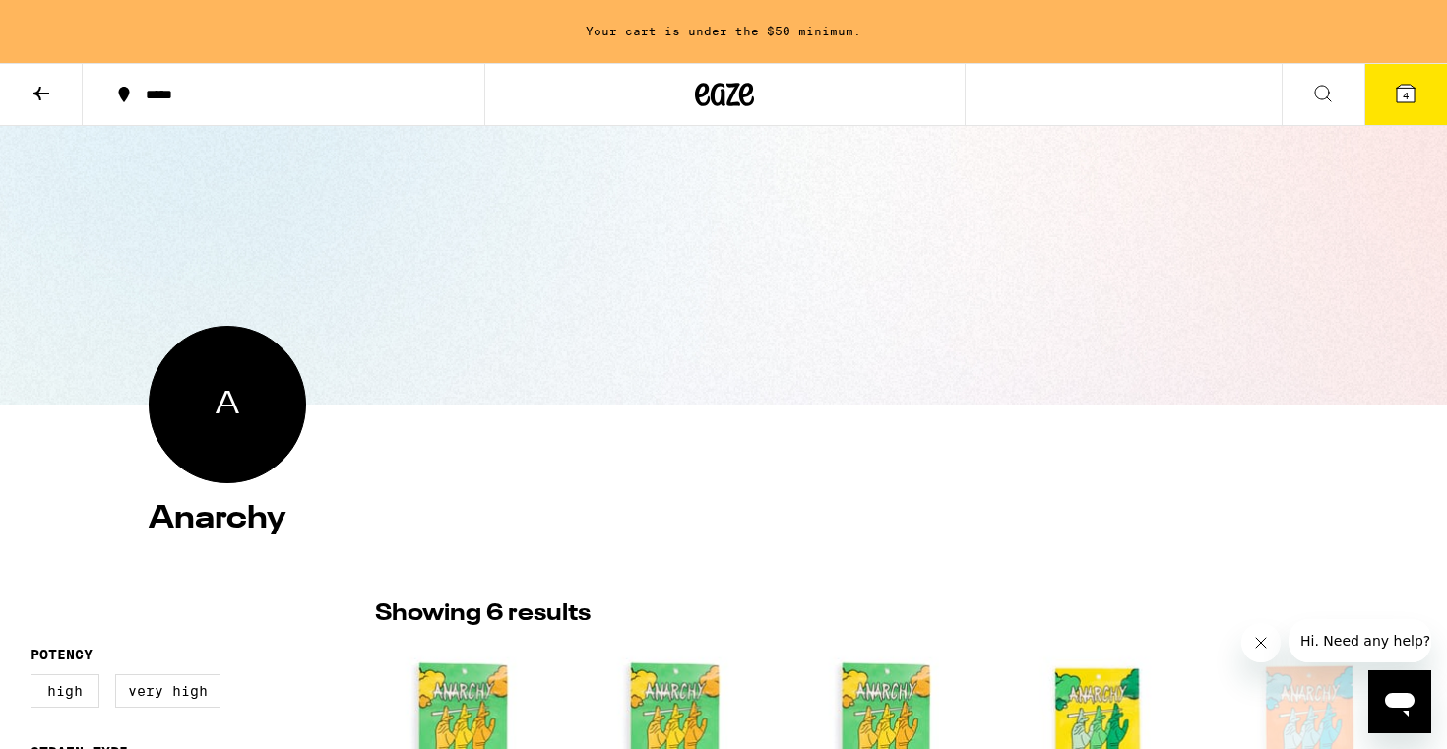
click at [1402, 91] on icon at bounding box center [1406, 94] width 18 height 18
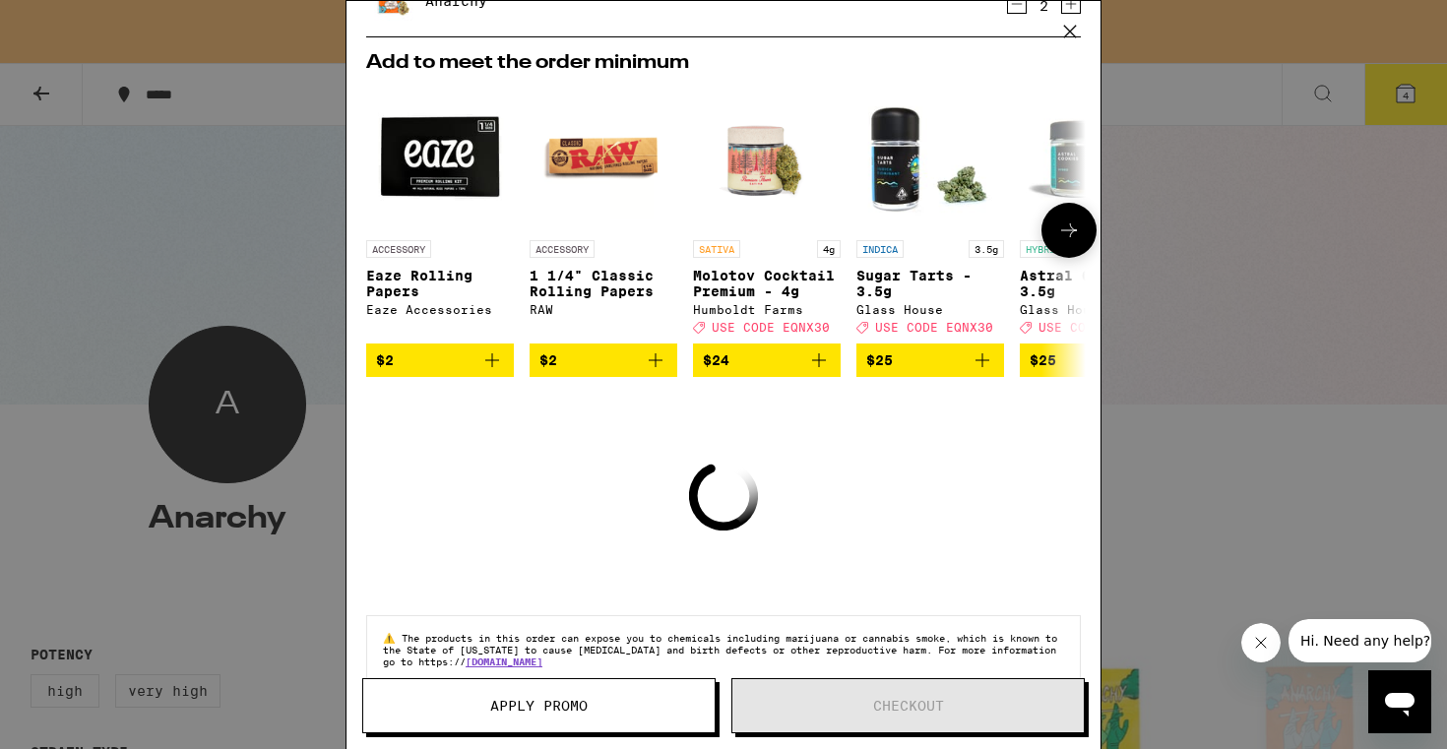
scroll to position [282, 0]
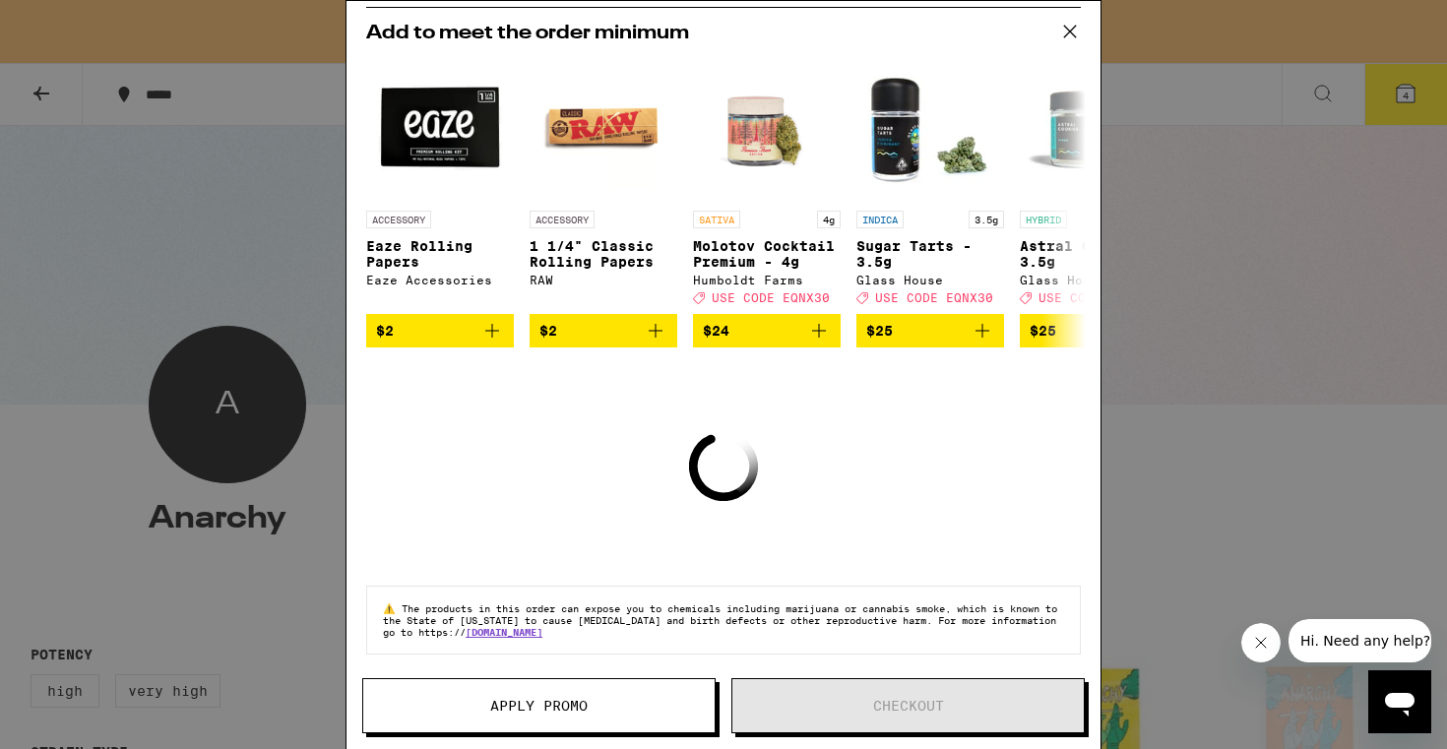
click at [214, 217] on div "Your Cart Your cart is under the $50 minimum. Cherry OG - 3.5g Anarchy $12 2 Ni…" at bounding box center [723, 374] width 1447 height 749
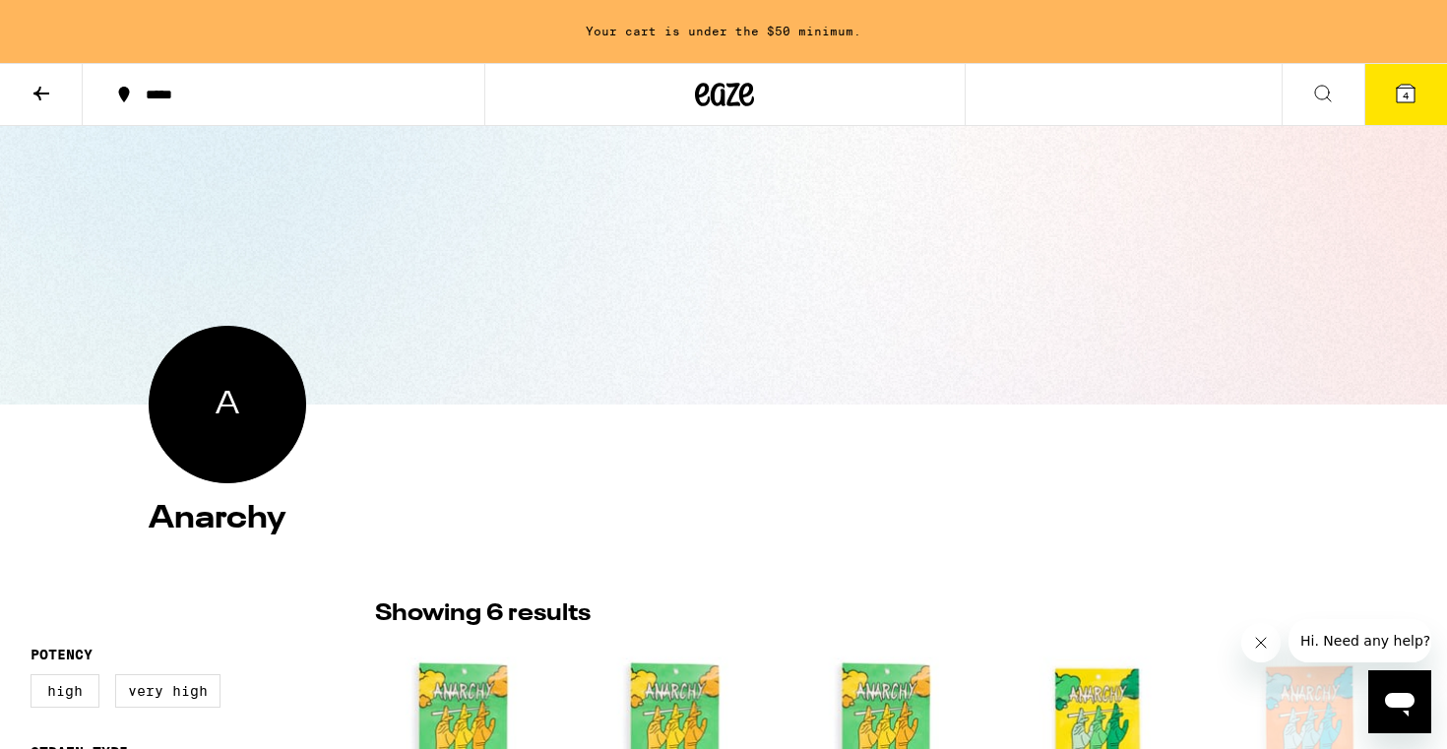
click at [32, 92] on icon at bounding box center [42, 94] width 24 height 24
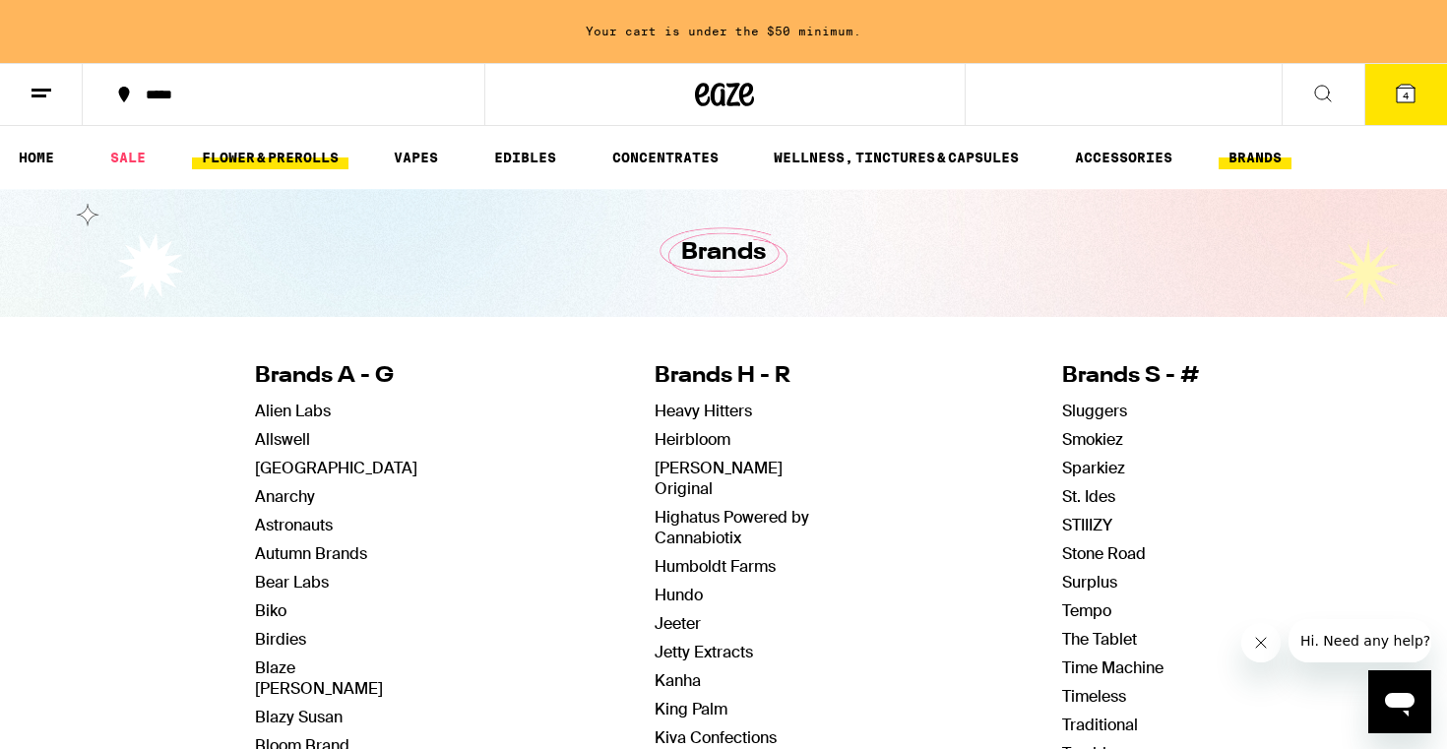
click at [287, 158] on link "FLOWER & PREROLLS" at bounding box center [270, 158] width 156 height 24
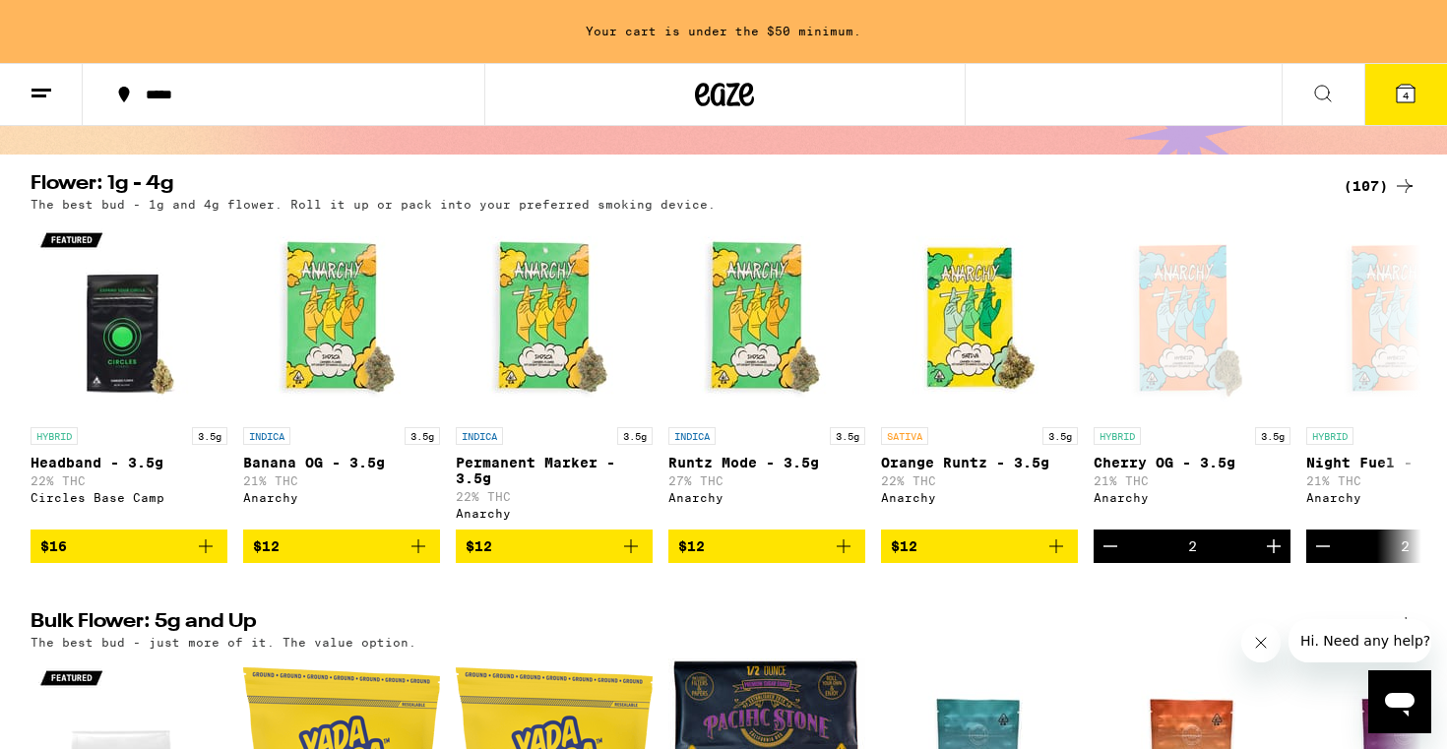
scroll to position [160, 0]
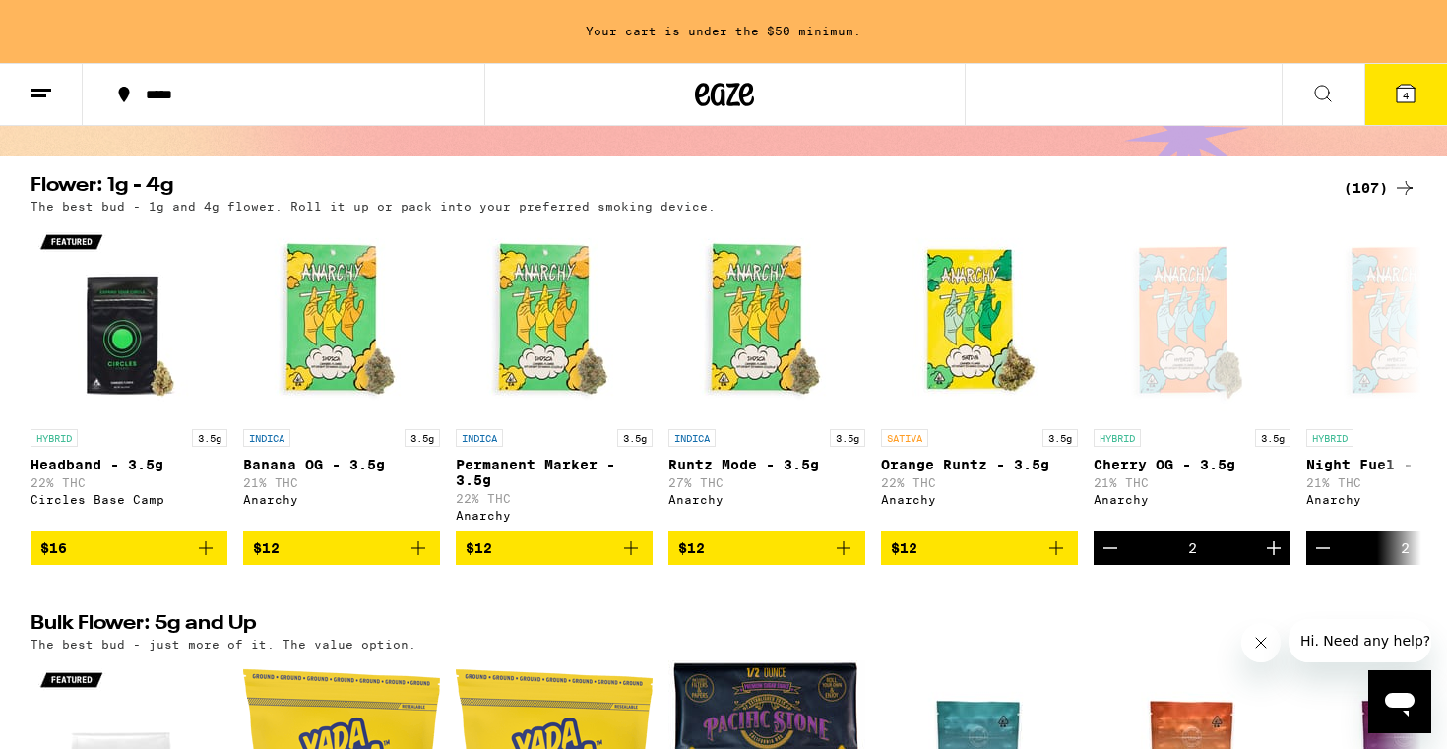
click at [1375, 192] on div "(107)" at bounding box center [1380, 188] width 73 height 24
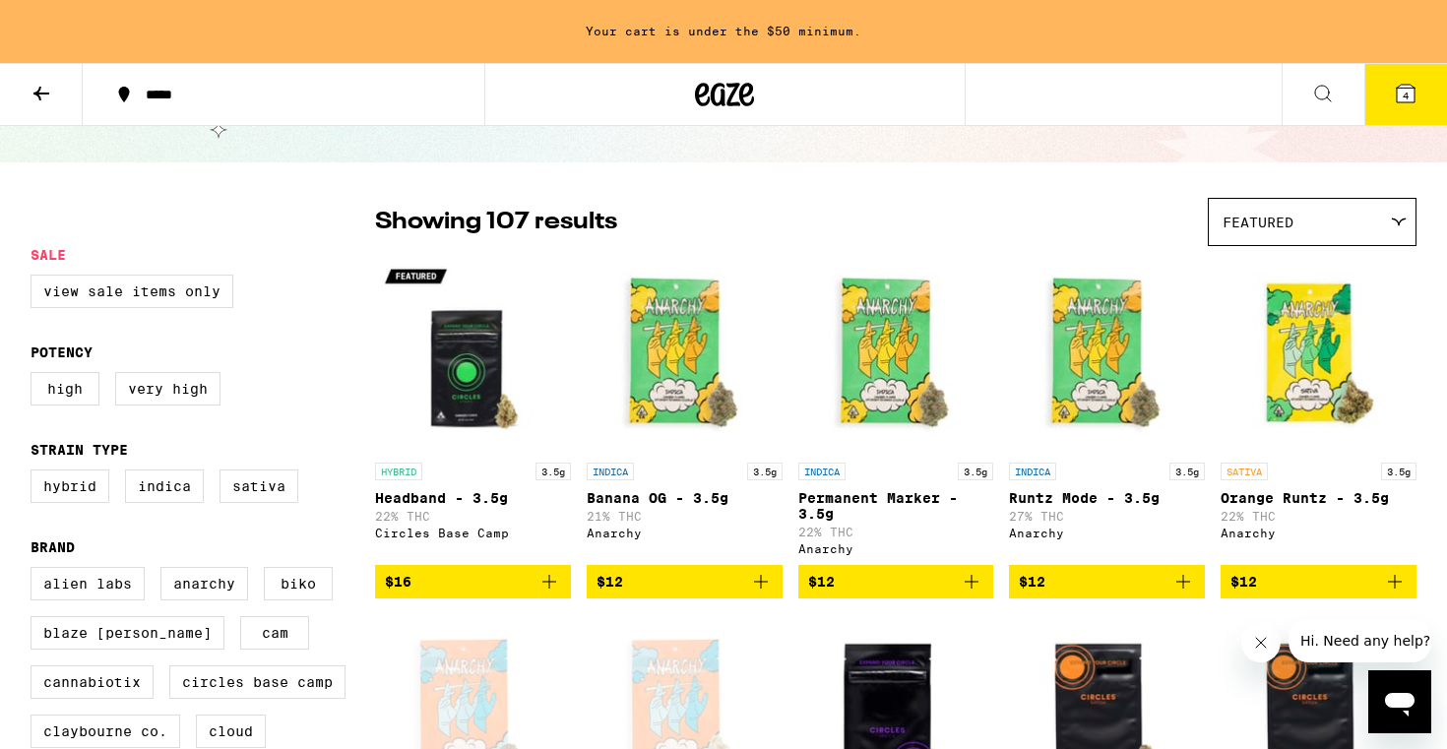
scroll to position [75, 0]
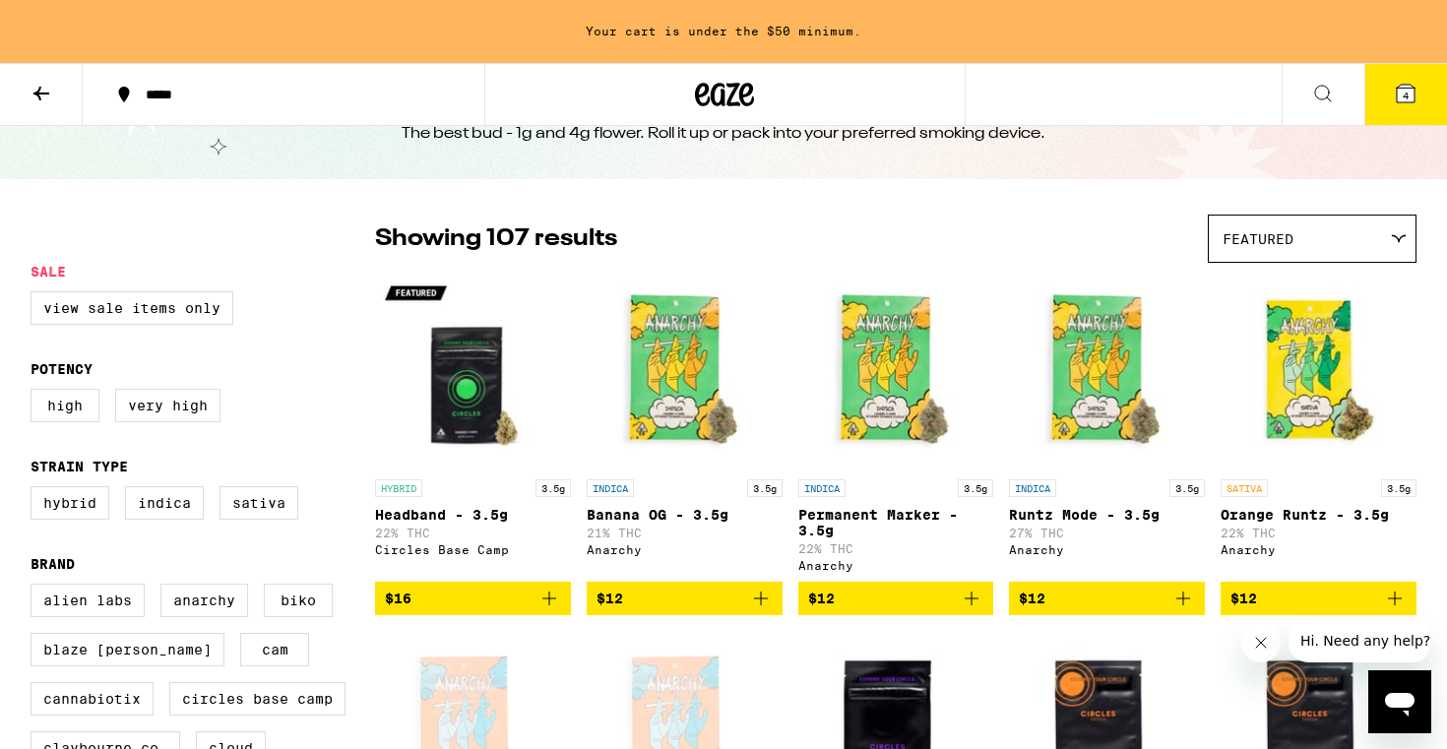
click at [40, 76] on button at bounding box center [41, 95] width 83 height 62
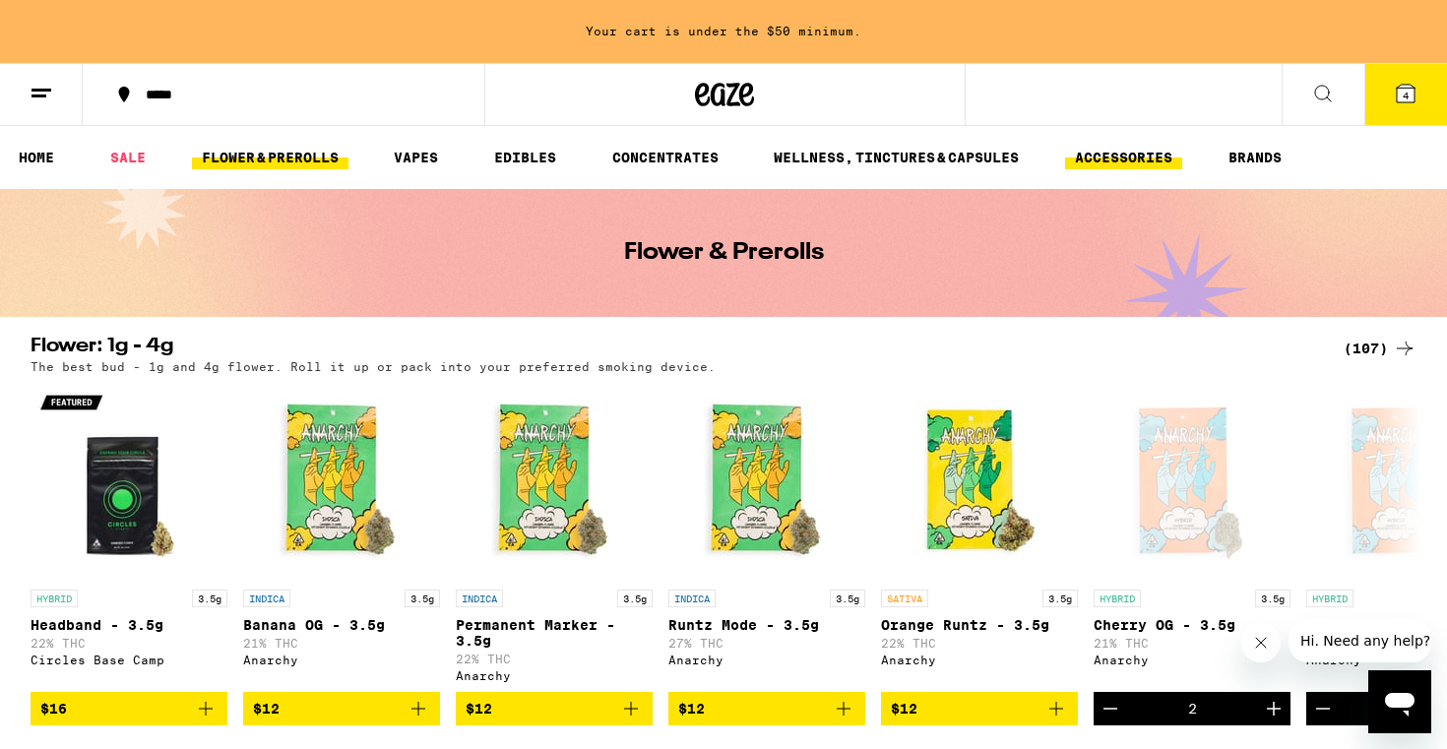
click at [1097, 161] on link "ACCESSORIES" at bounding box center [1123, 158] width 117 height 24
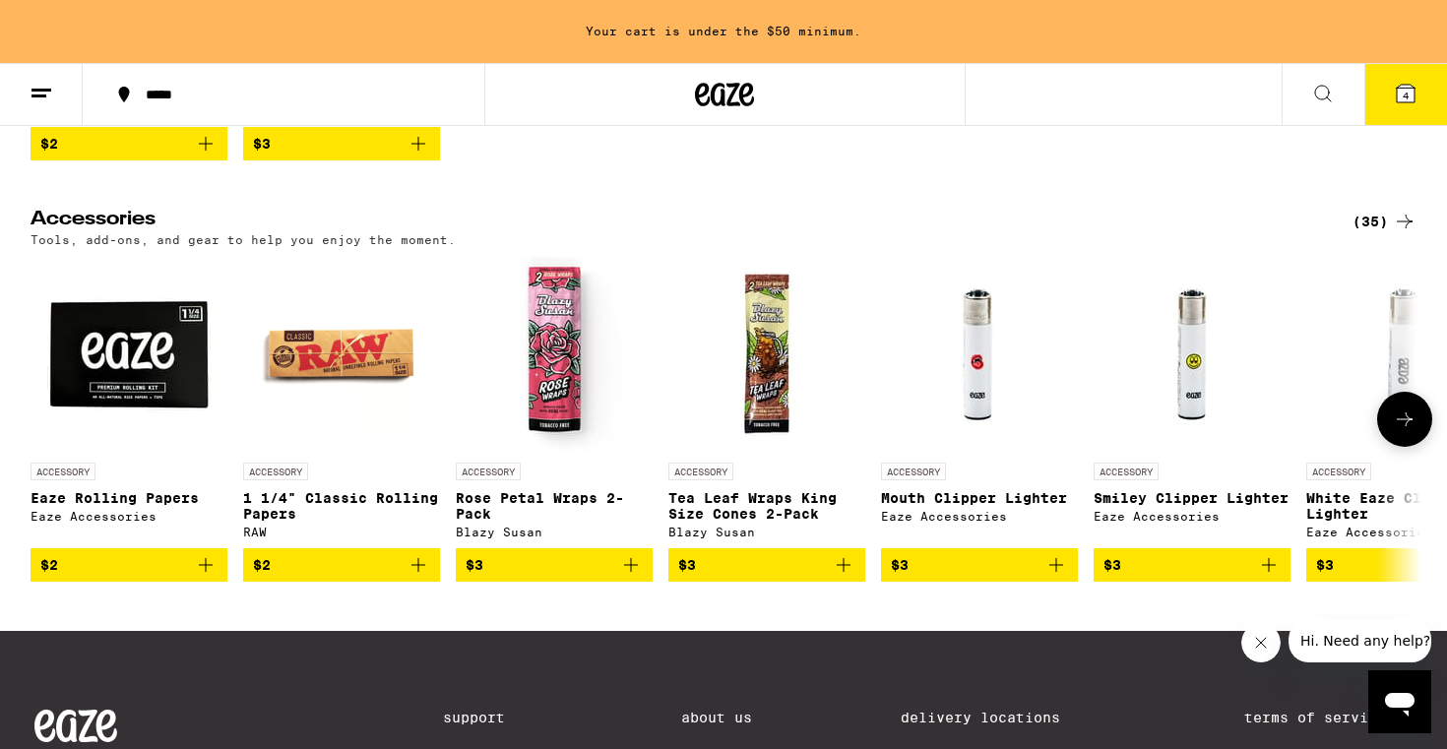
scroll to position [530, 0]
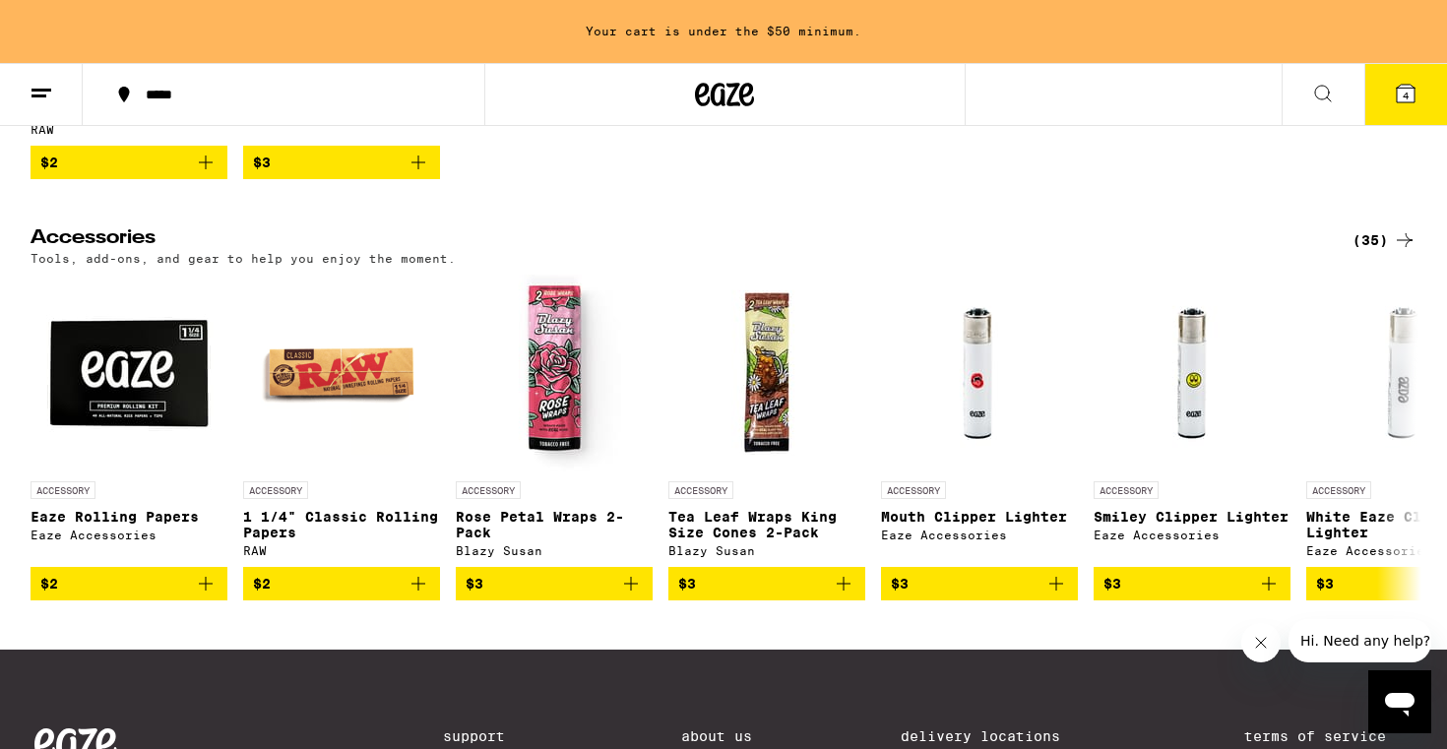
click at [1393, 252] on icon at bounding box center [1405, 240] width 24 height 24
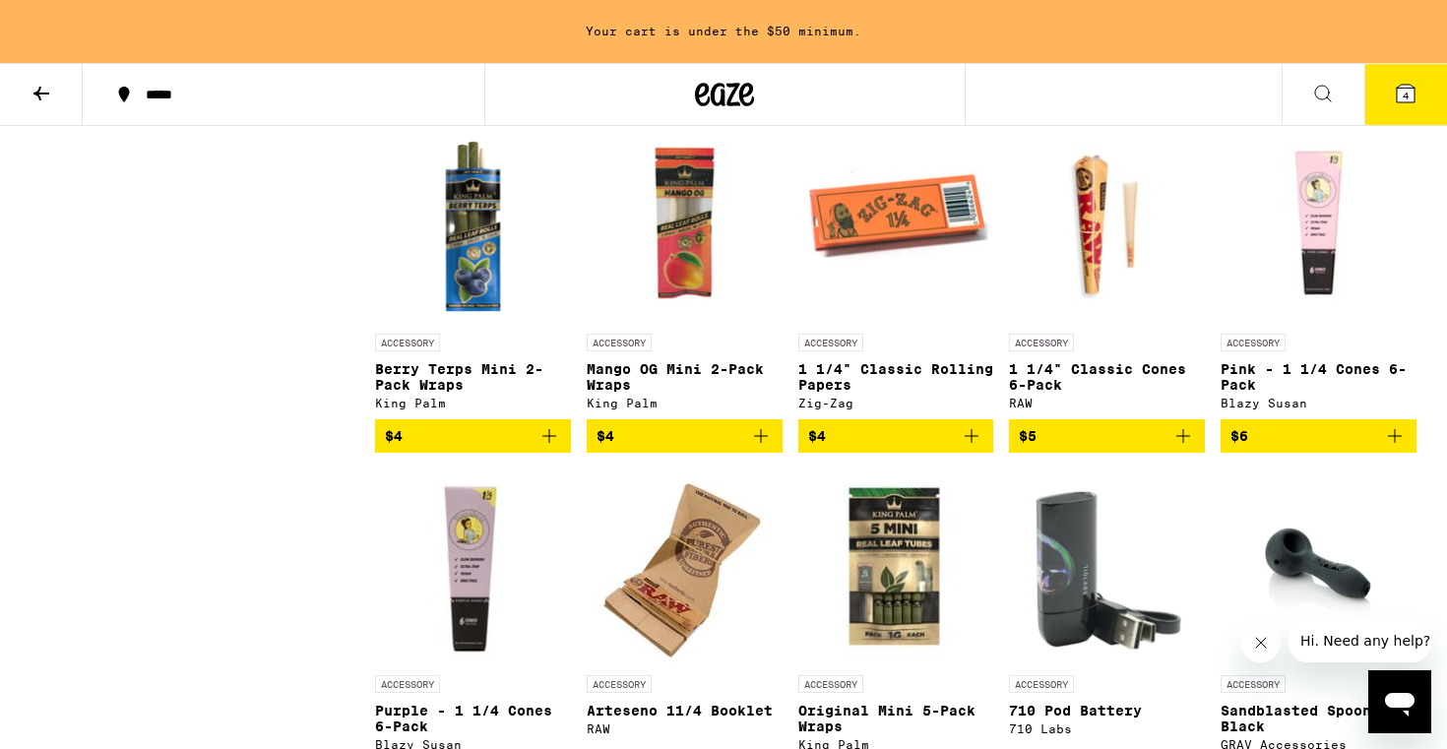
scroll to position [907, 0]
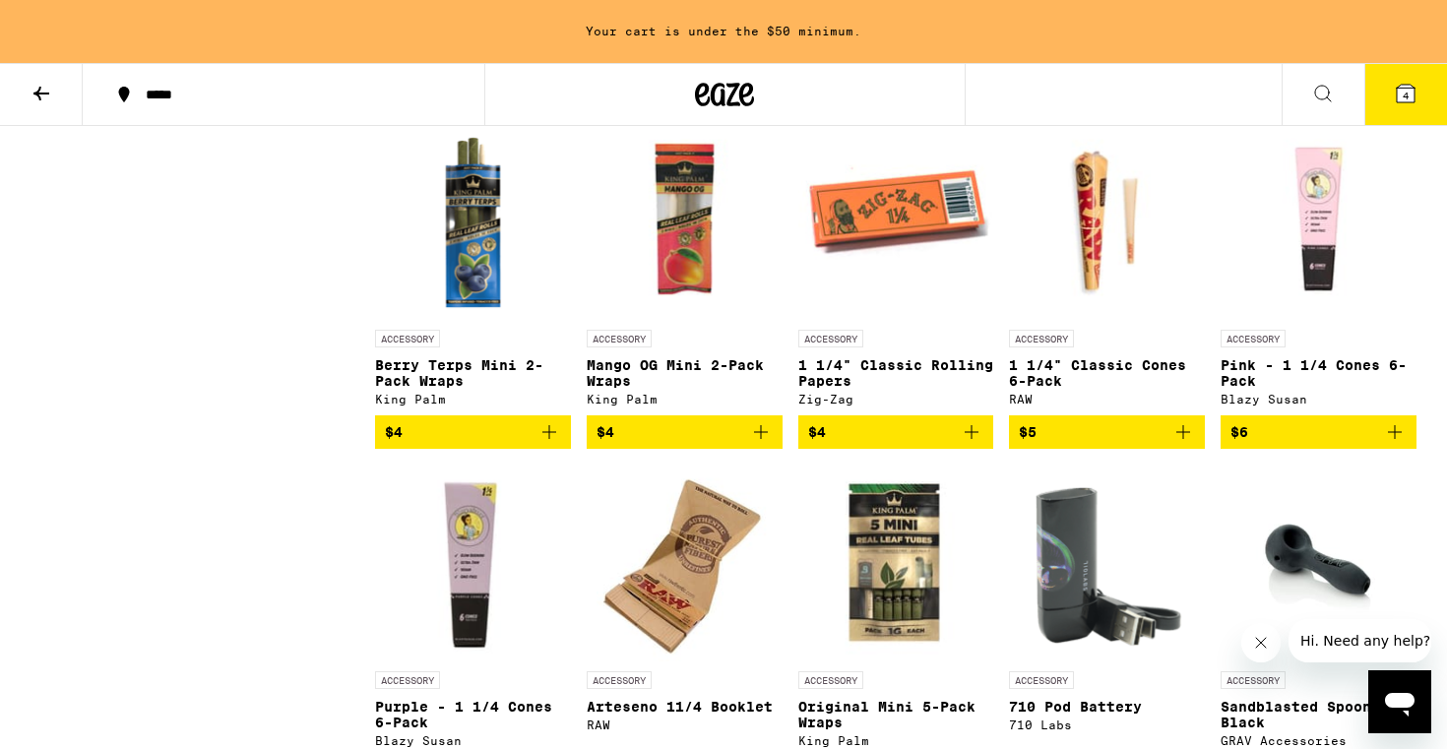
click at [1185, 444] on icon "Add to bag" at bounding box center [1183, 432] width 24 height 24
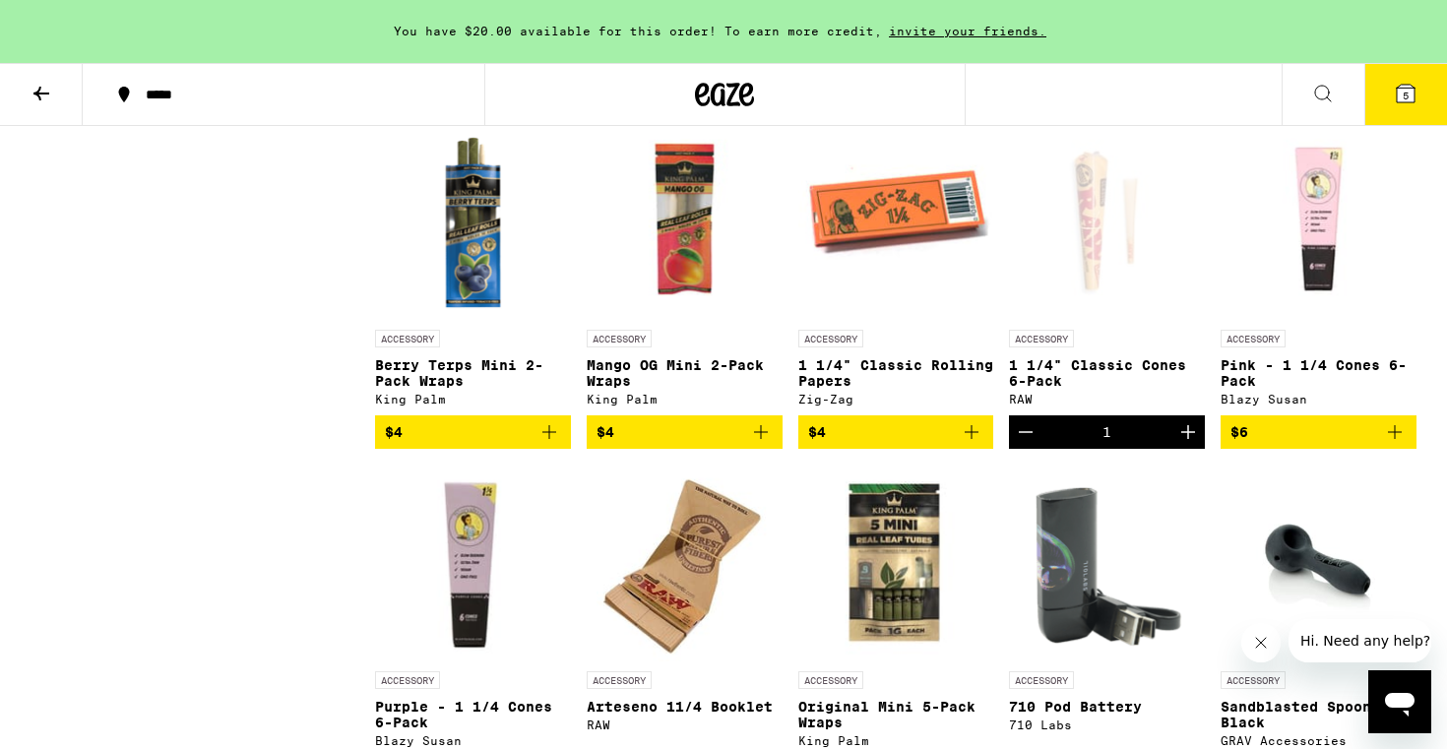
click at [1401, 90] on icon at bounding box center [1406, 94] width 18 height 18
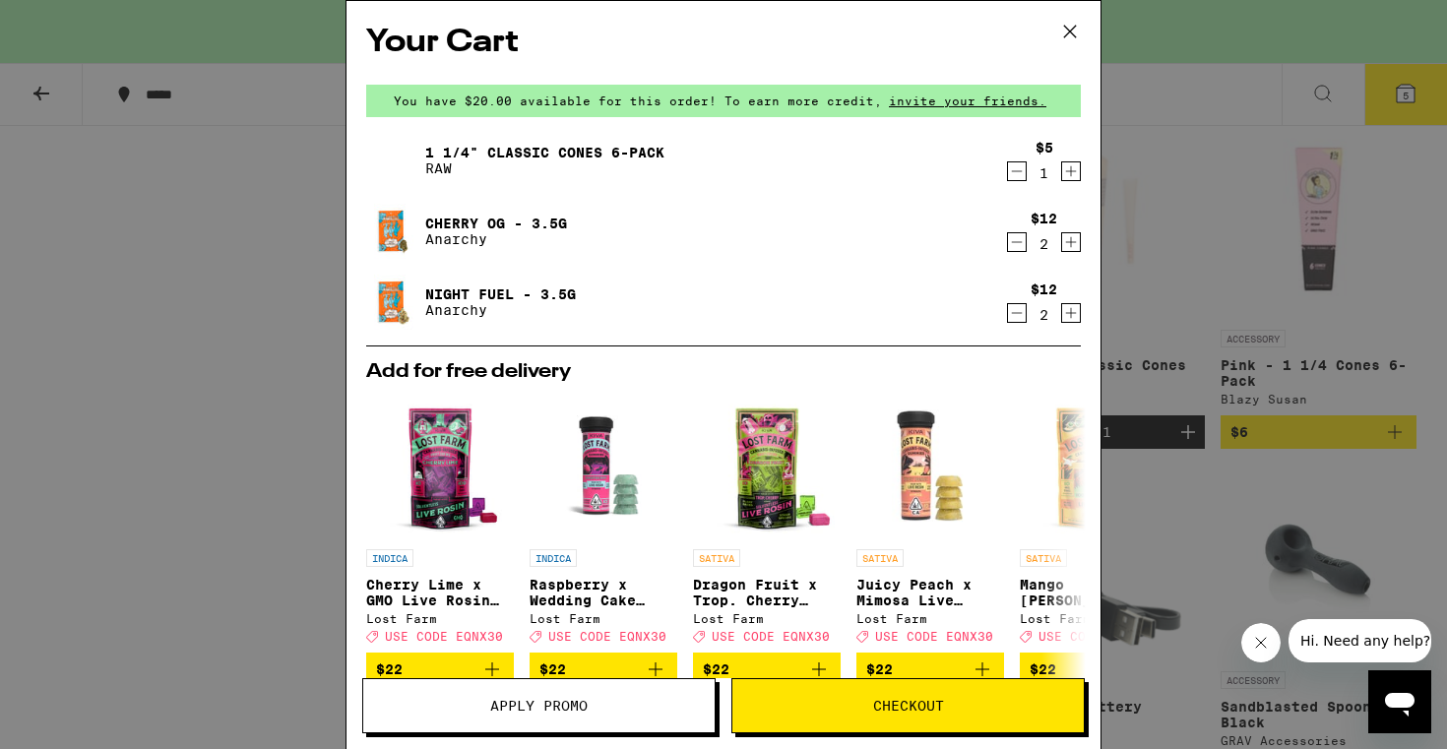
click at [813, 700] on span "Checkout" at bounding box center [907, 706] width 351 height 14
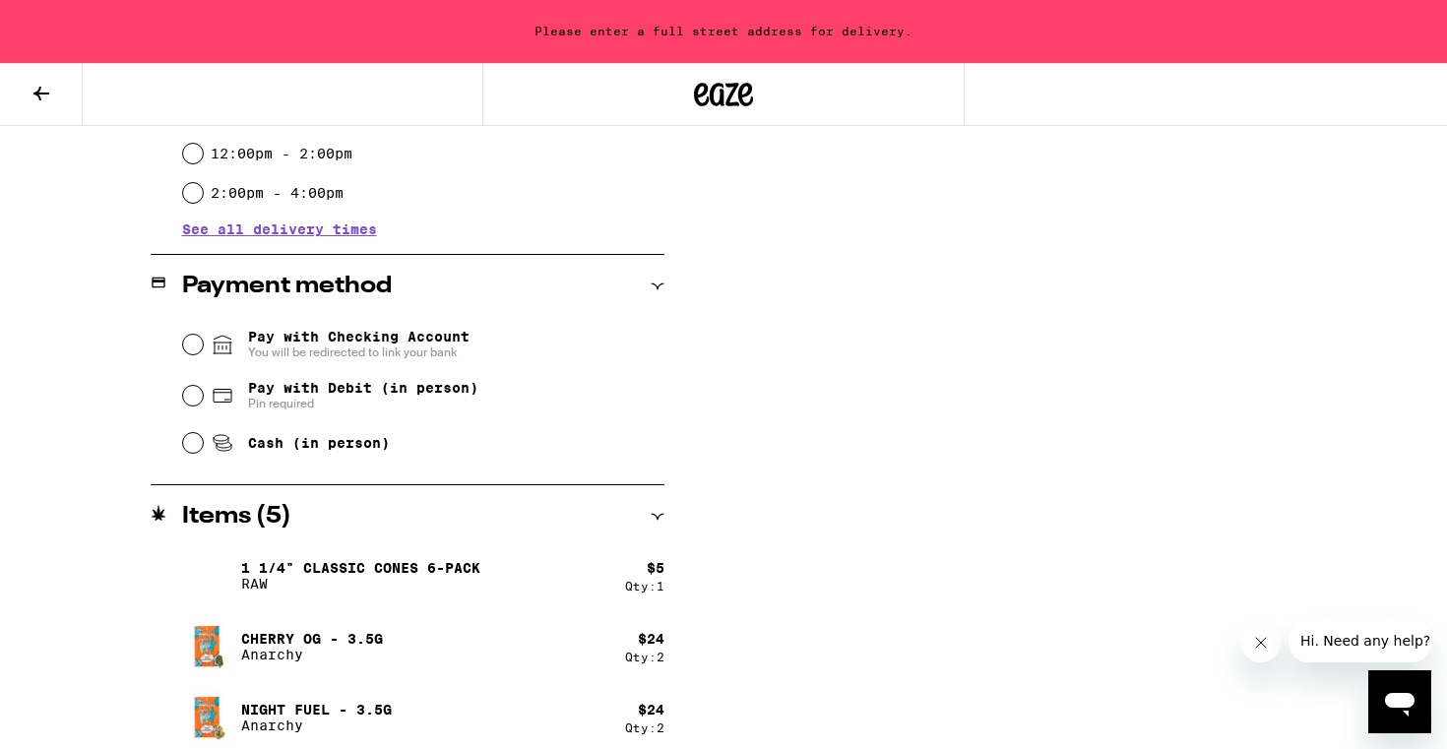
scroll to position [733, 0]
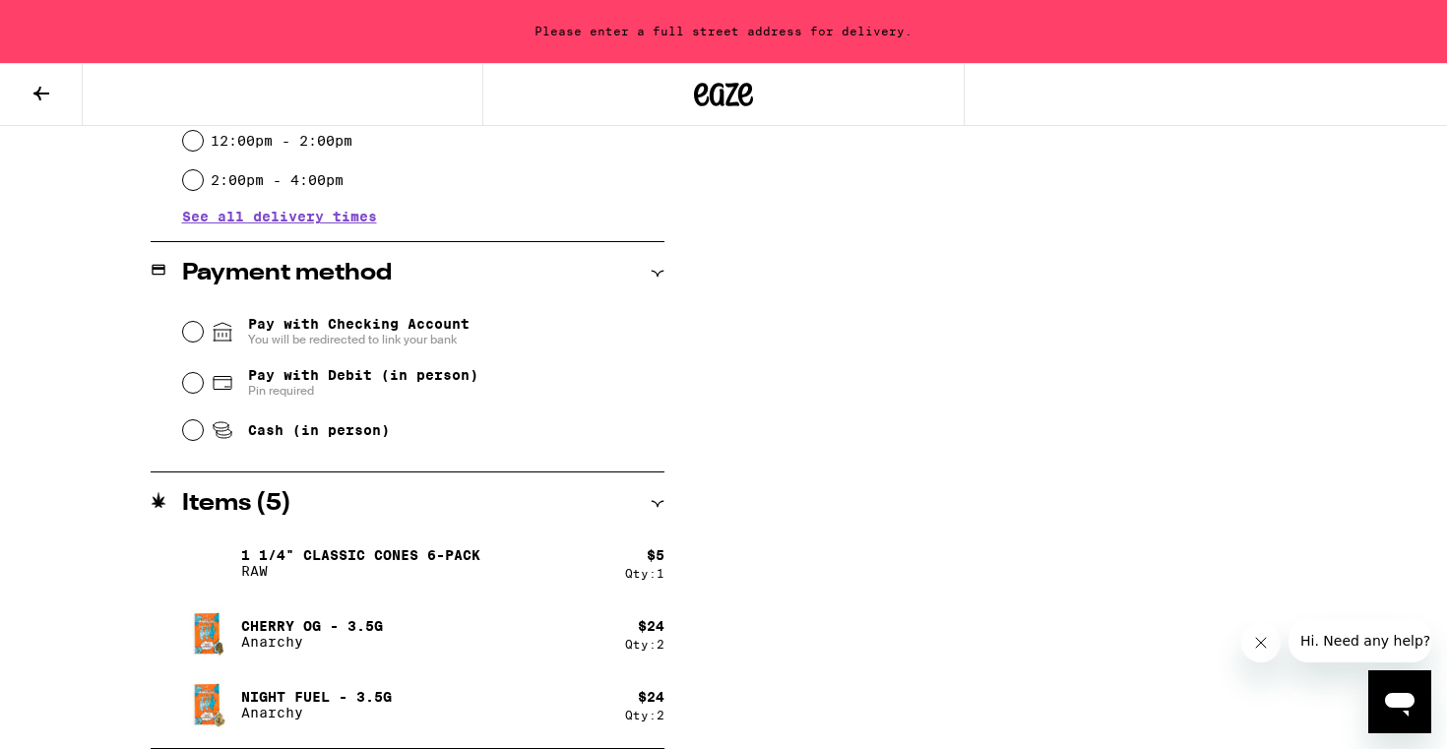
click at [503, 564] on div "1 1/4" Classic Cones 6-Pack RAW" at bounding box center [403, 562] width 443 height 55
click at [39, 90] on icon at bounding box center [42, 94] width 24 height 24
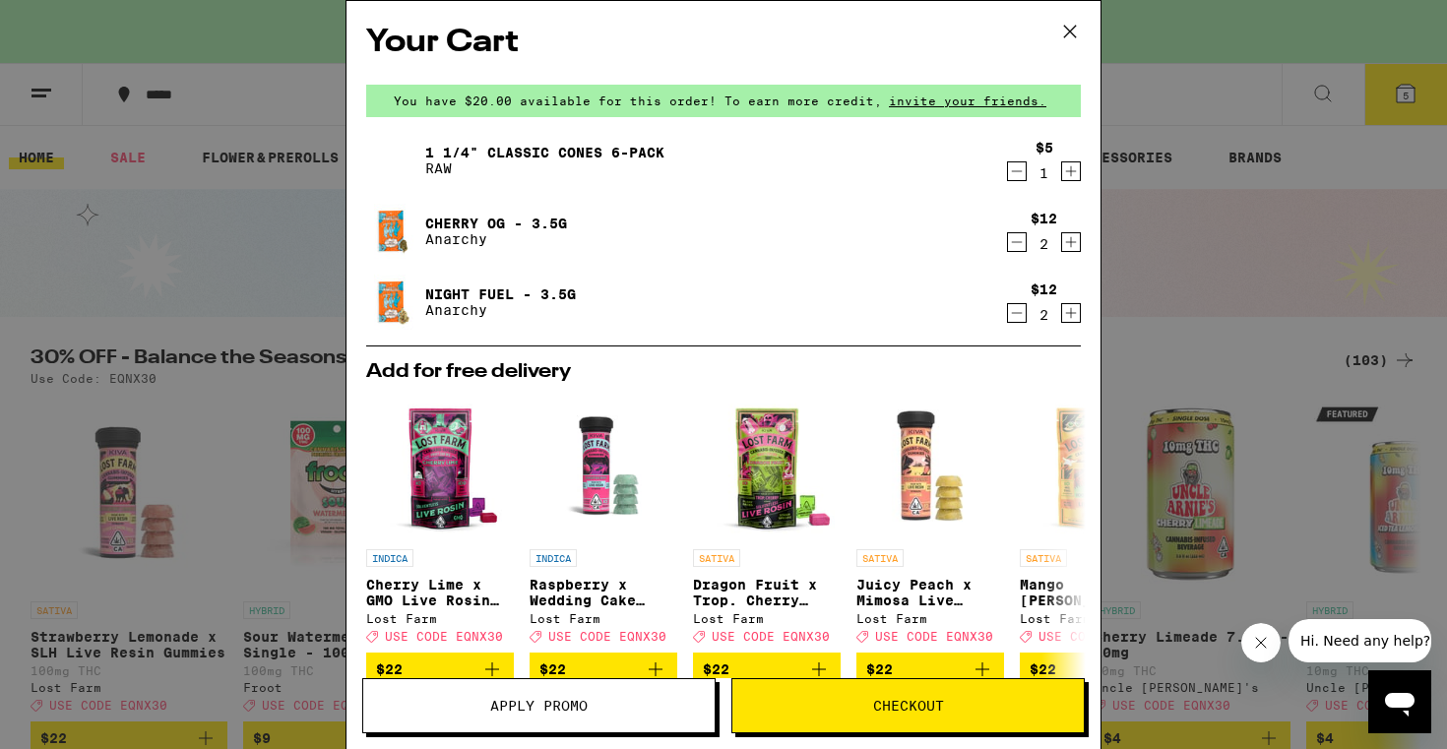
click at [1070, 172] on icon "Increment" at bounding box center [1071, 171] width 18 height 24
click at [885, 692] on button "Checkout" at bounding box center [907, 705] width 353 height 55
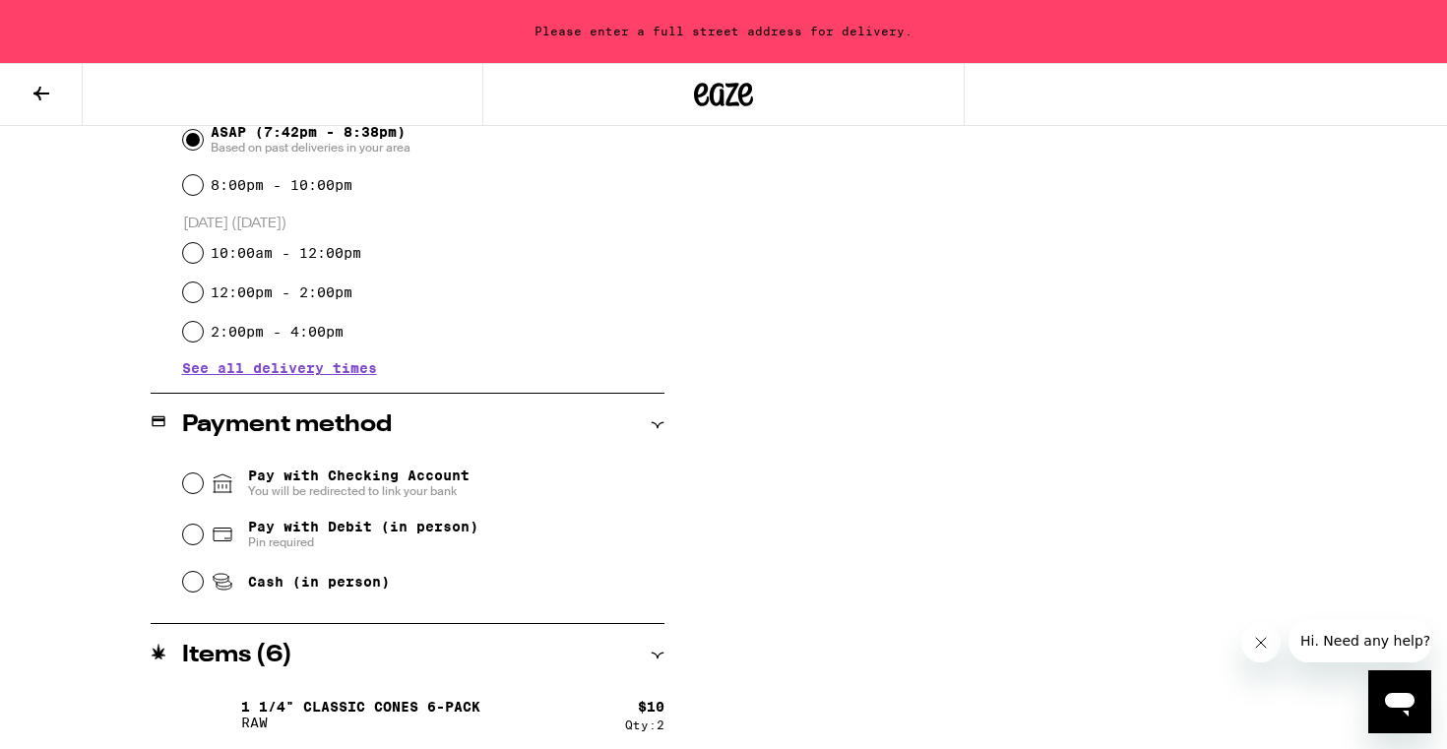
scroll to position [733, 0]
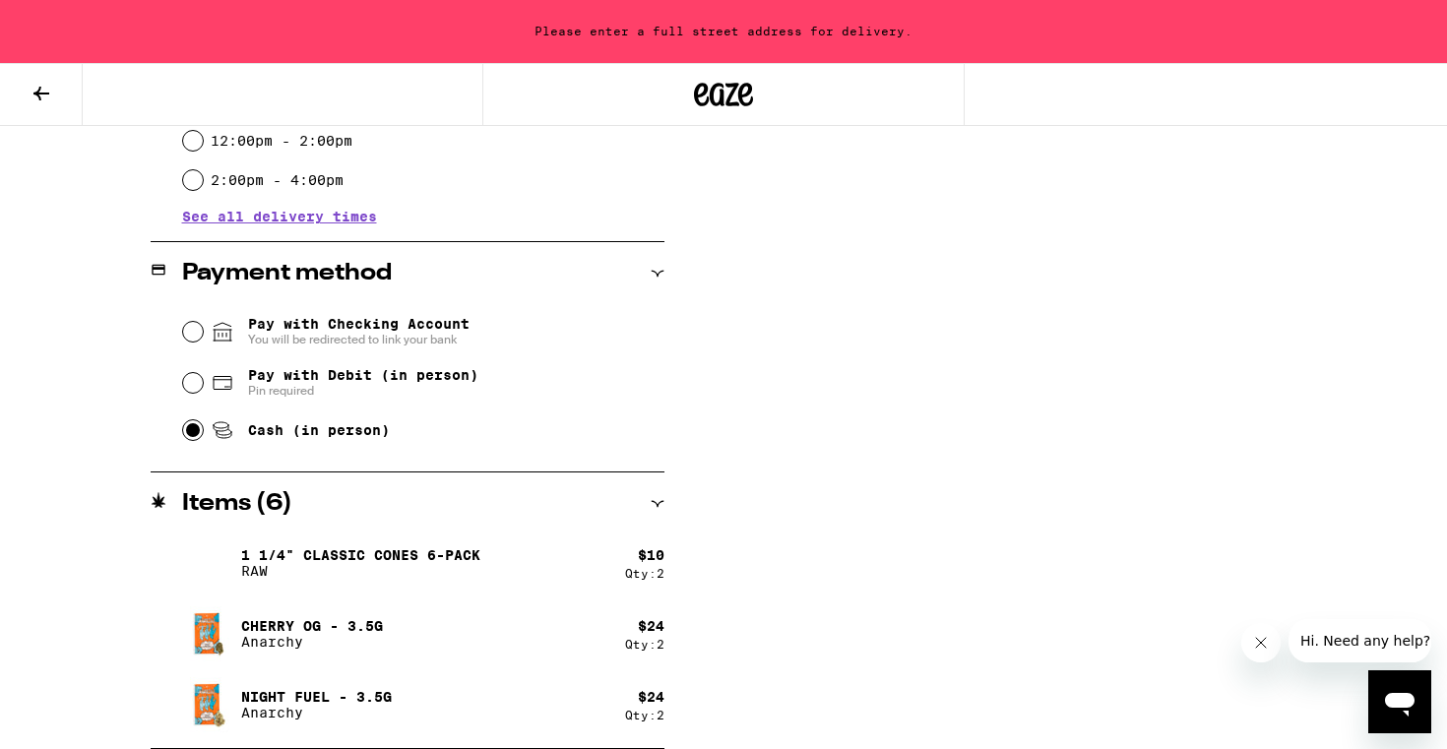
click at [187, 436] on input "Cash (in person)" at bounding box center [193, 430] width 20 height 20
radio input "true"
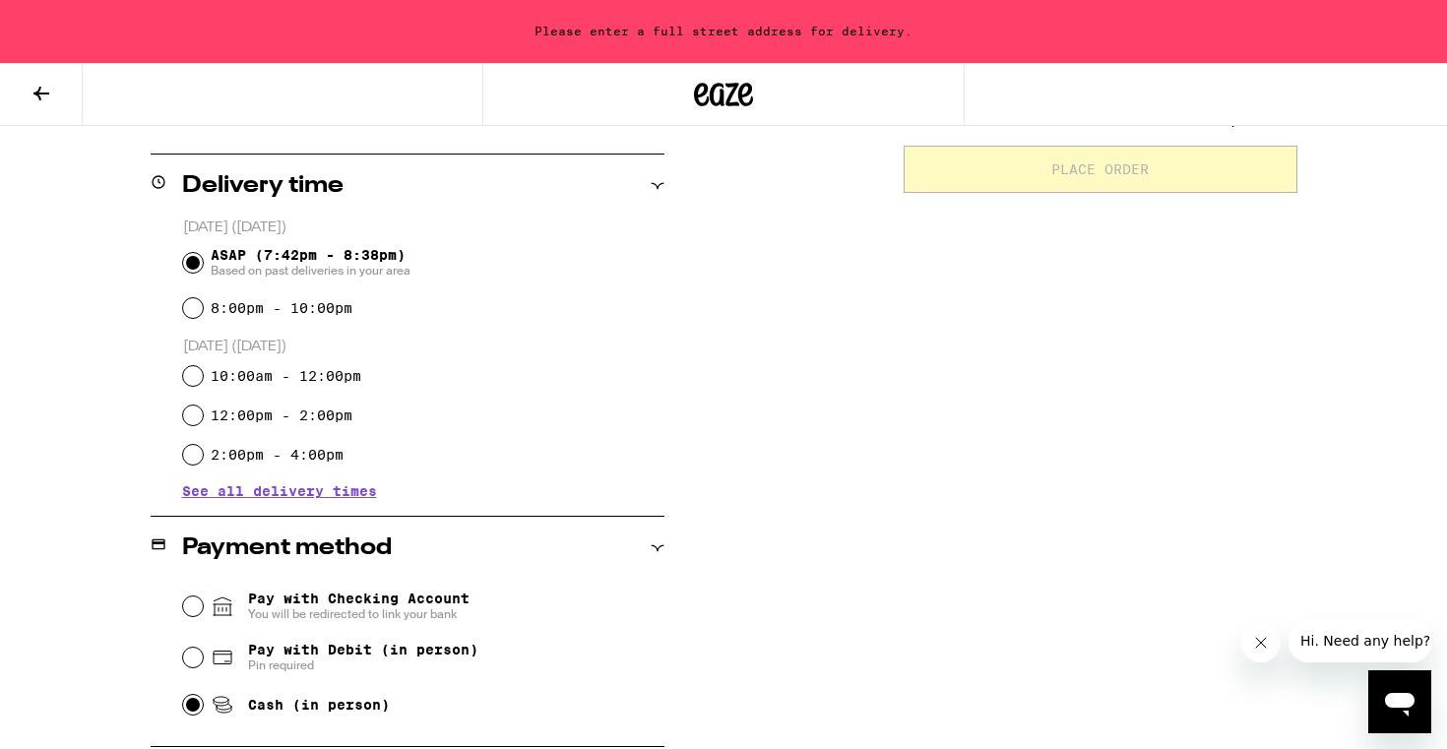
scroll to position [0, 0]
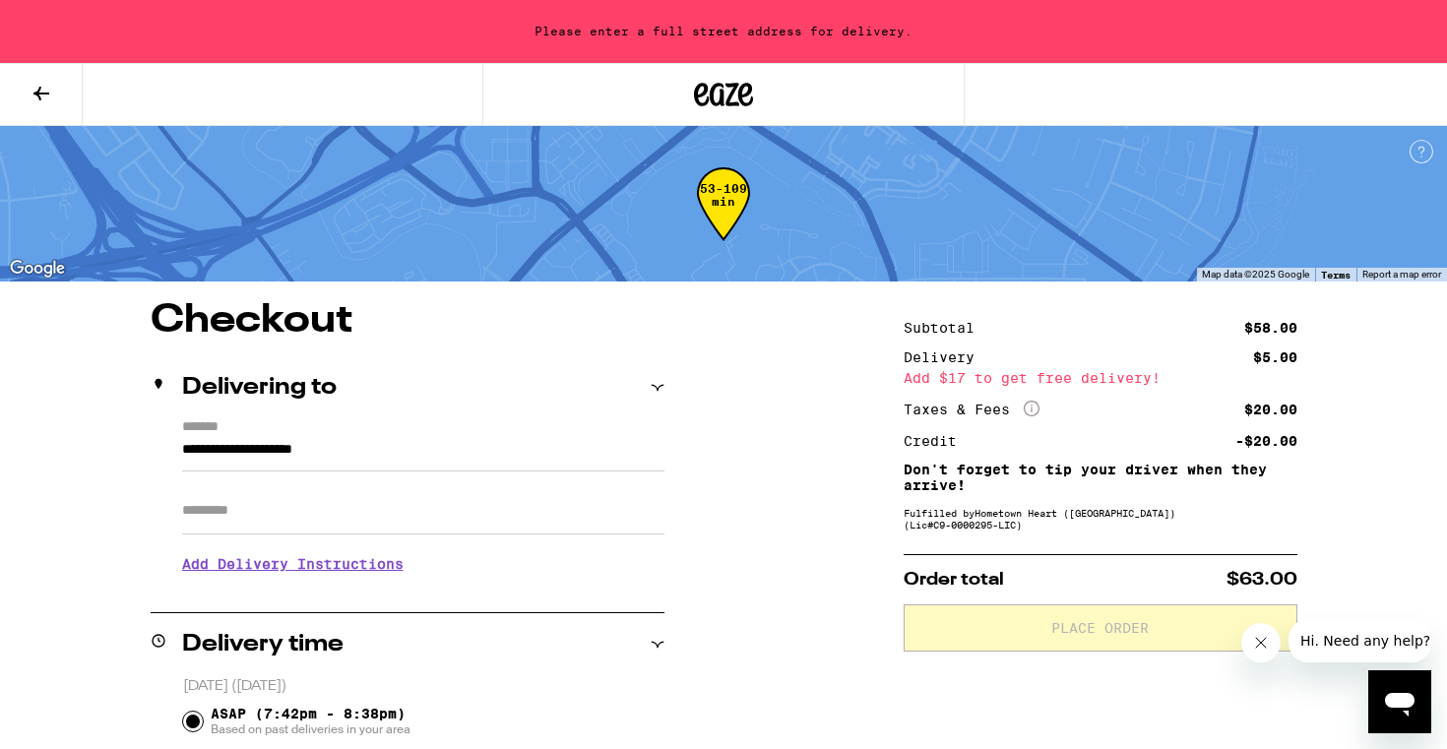
click at [495, 445] on input "**********" at bounding box center [423, 454] width 482 height 33
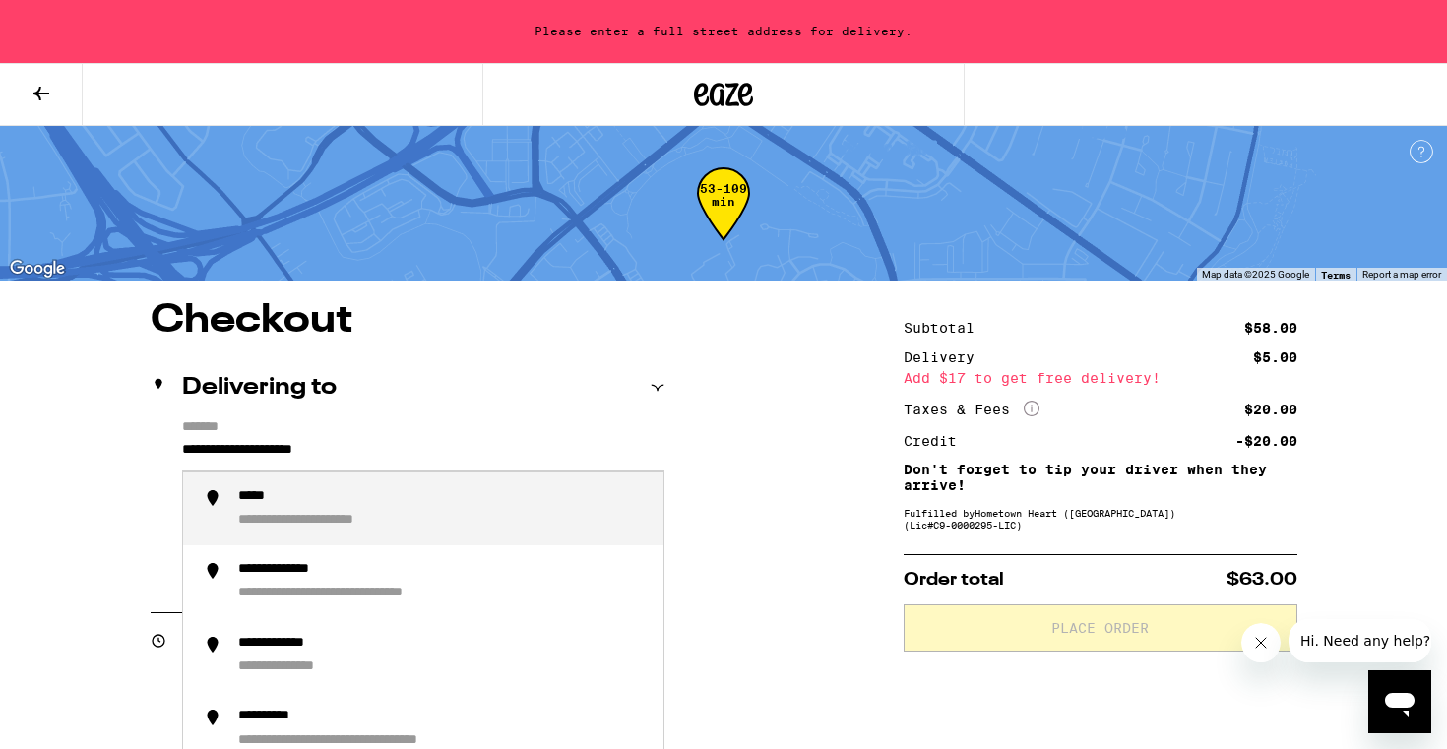
click at [475, 450] on input "**********" at bounding box center [423, 454] width 482 height 33
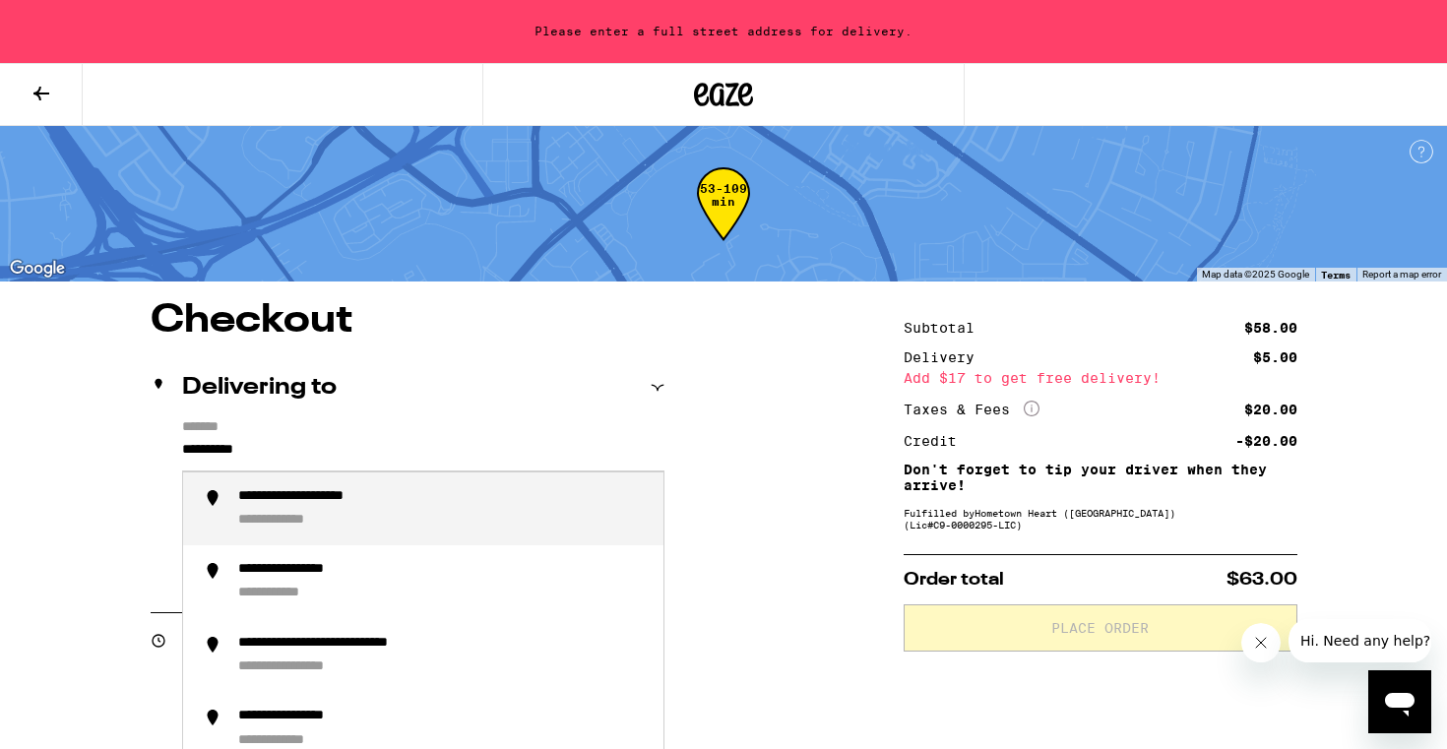
click at [435, 503] on div "**********" at bounding box center [442, 509] width 409 height 42
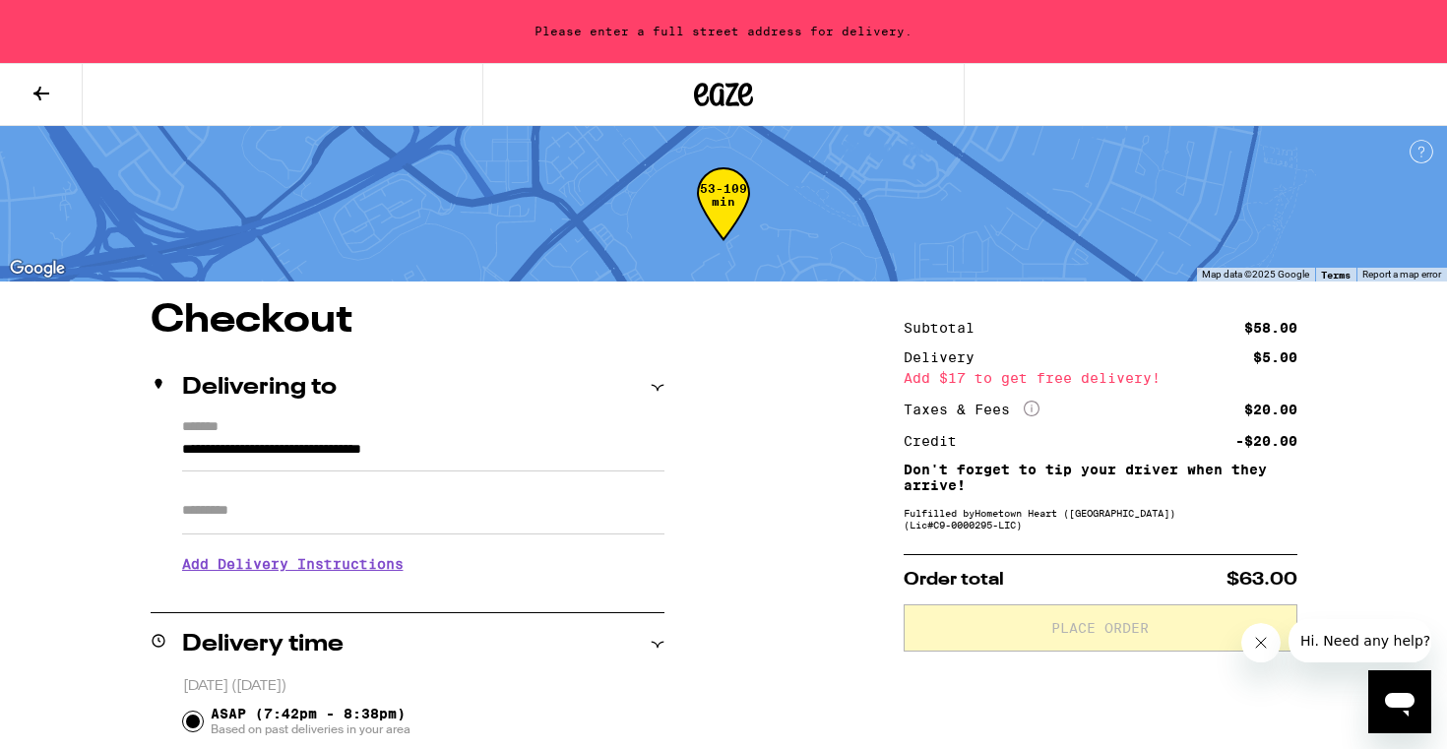
type input "**********"
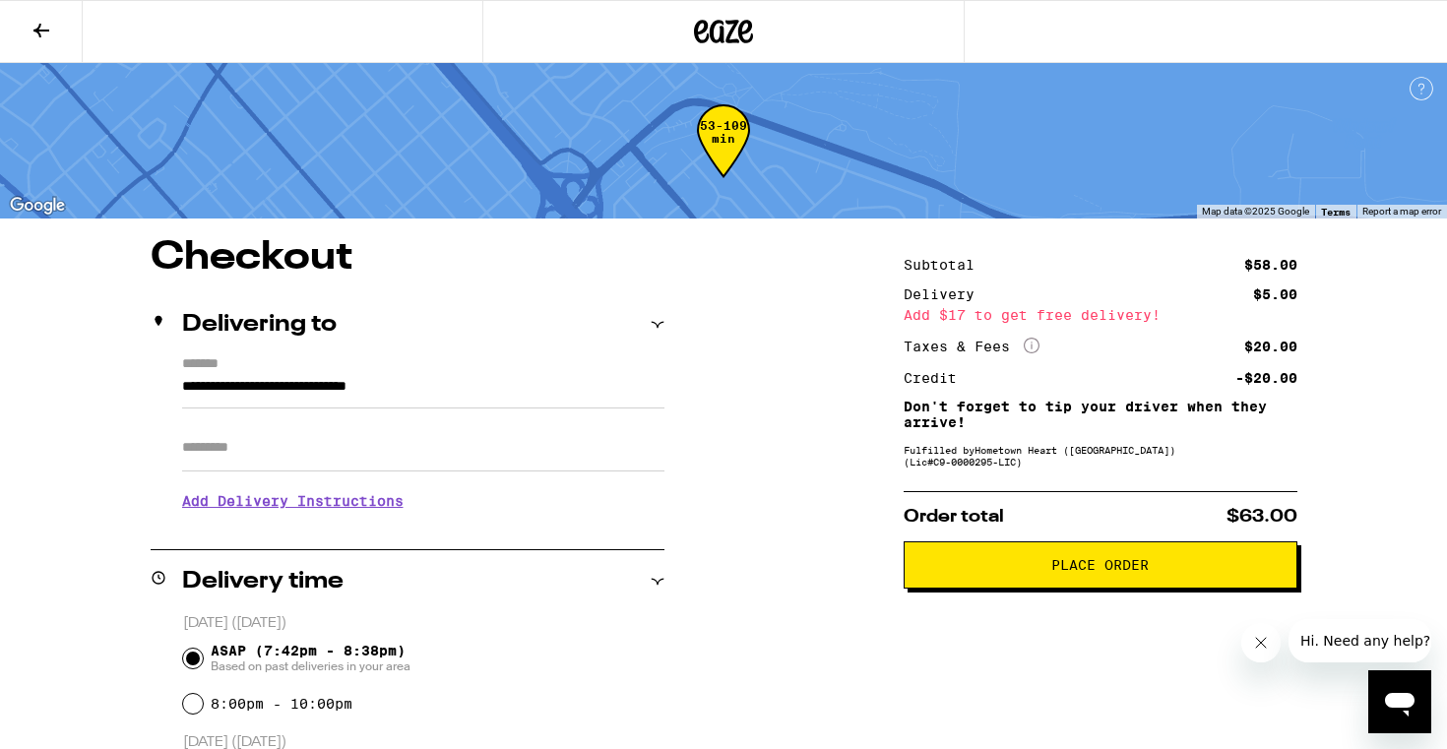
click at [1051, 572] on span "Place Order" at bounding box center [1099, 565] width 97 height 14
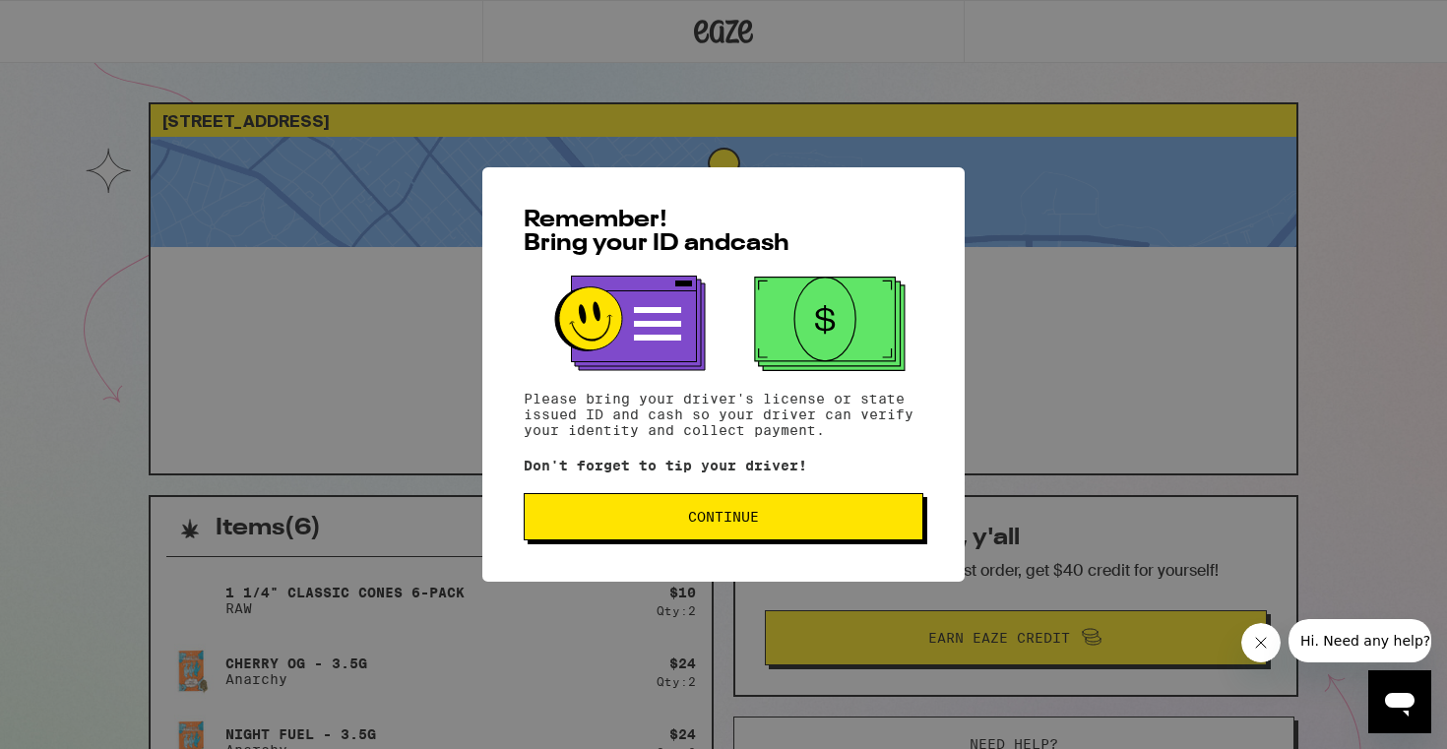
click at [751, 511] on button "Continue" at bounding box center [724, 516] width 400 height 47
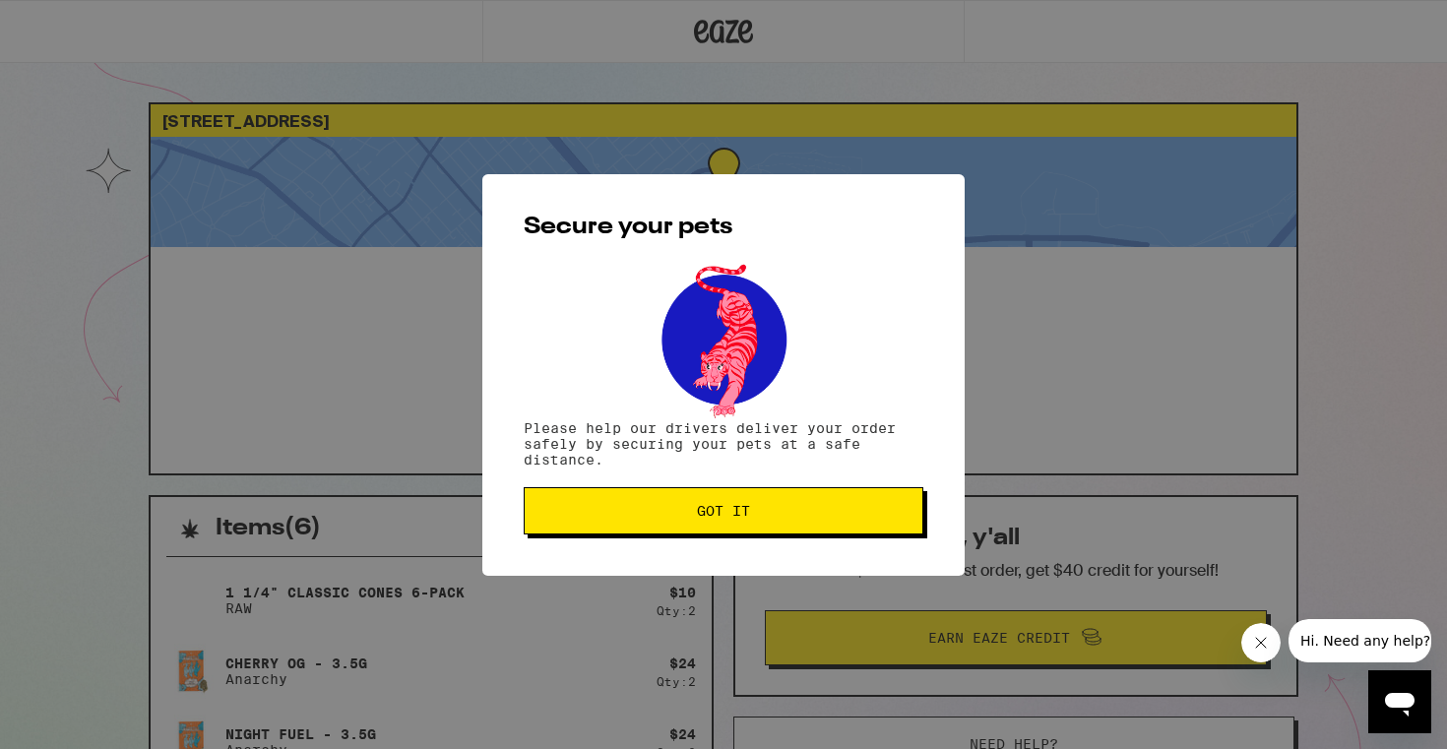
click at [741, 518] on span "Got it" at bounding box center [723, 511] width 53 height 14
